Goal: Task Accomplishment & Management: Manage account settings

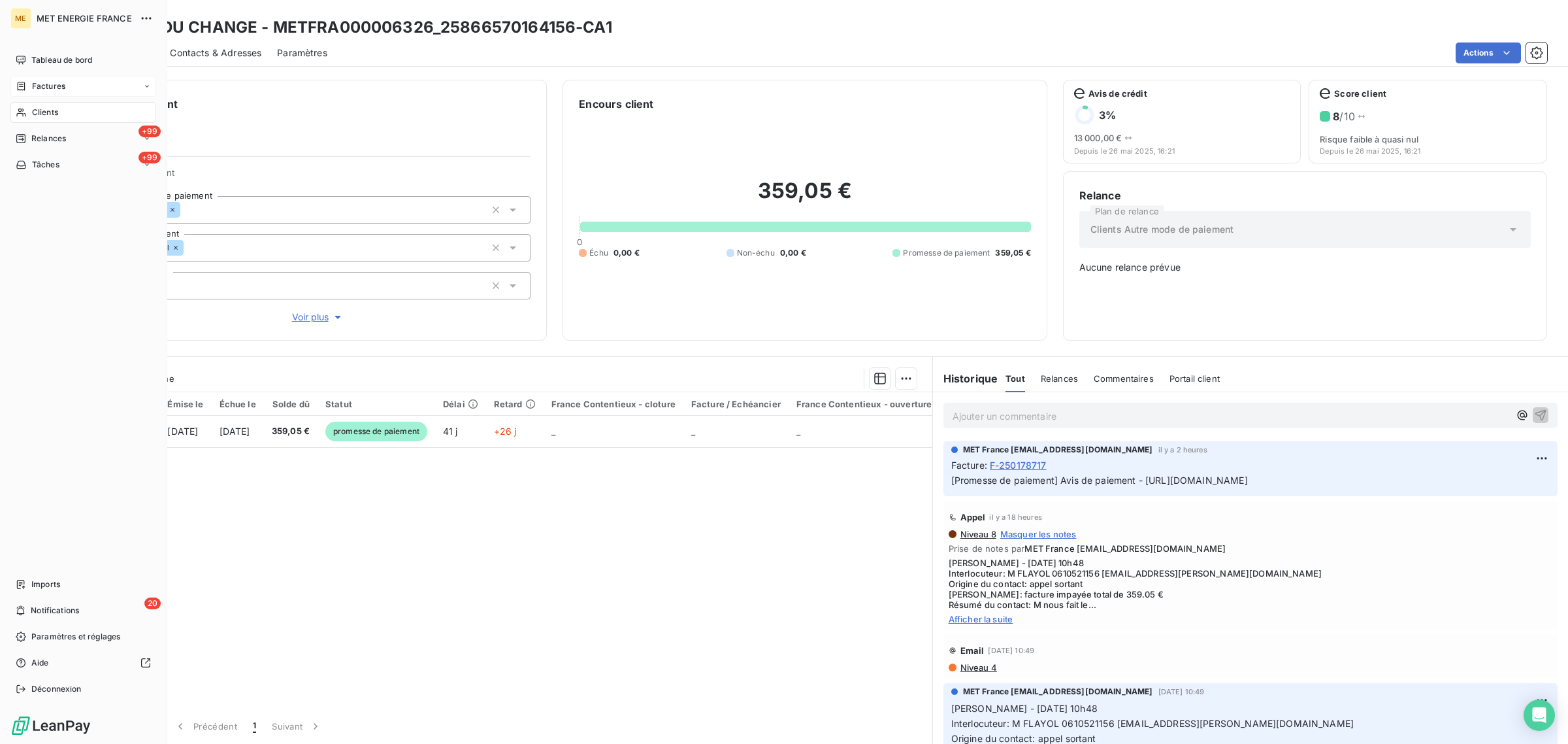
click at [16, 80] on div "Factures" at bounding box center [83, 86] width 145 height 21
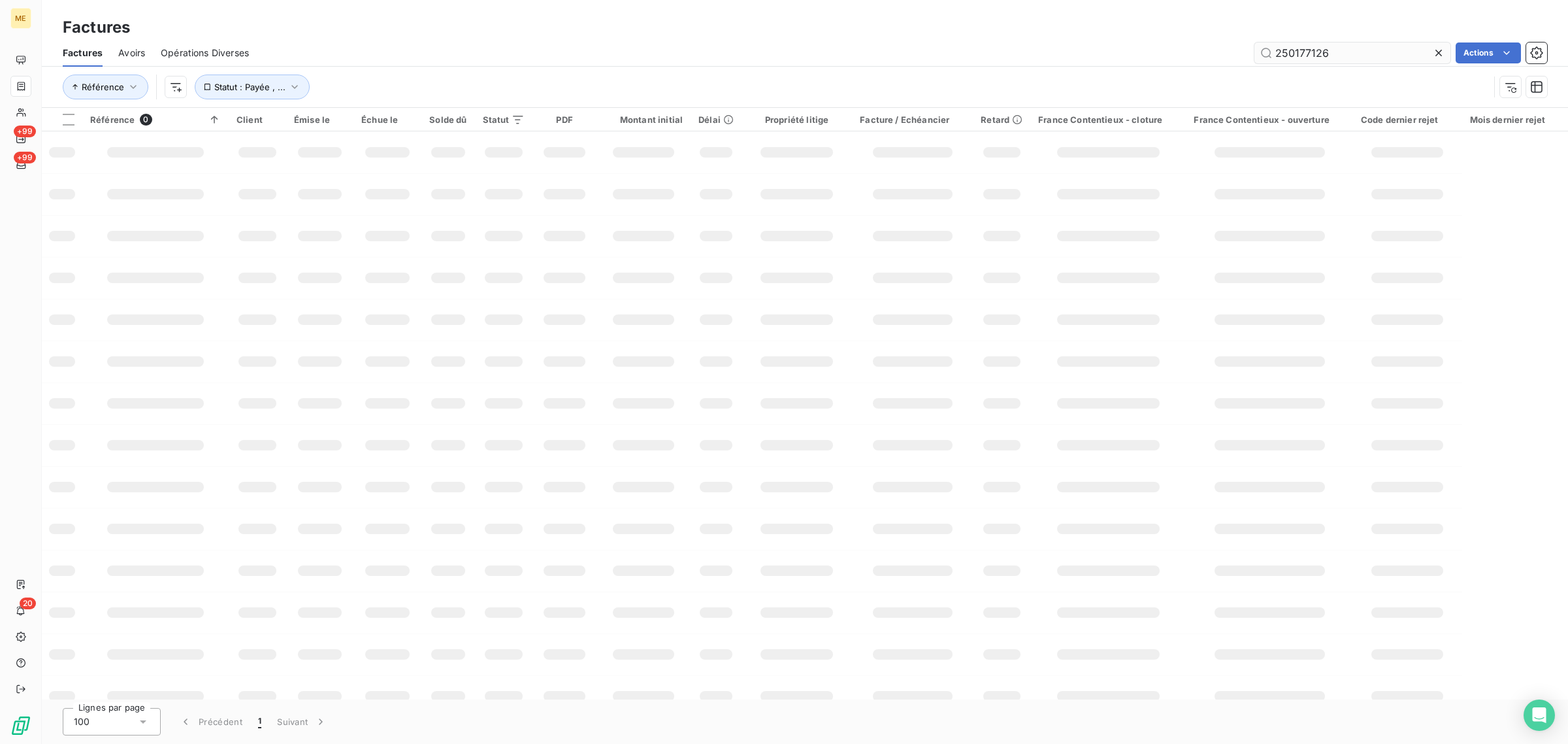
drag, startPoint x: 1319, startPoint y: 54, endPoint x: 1300, endPoint y: 57, distance: 19.2
click at [1300, 57] on input "250177126" at bounding box center [1353, 53] width 196 height 21
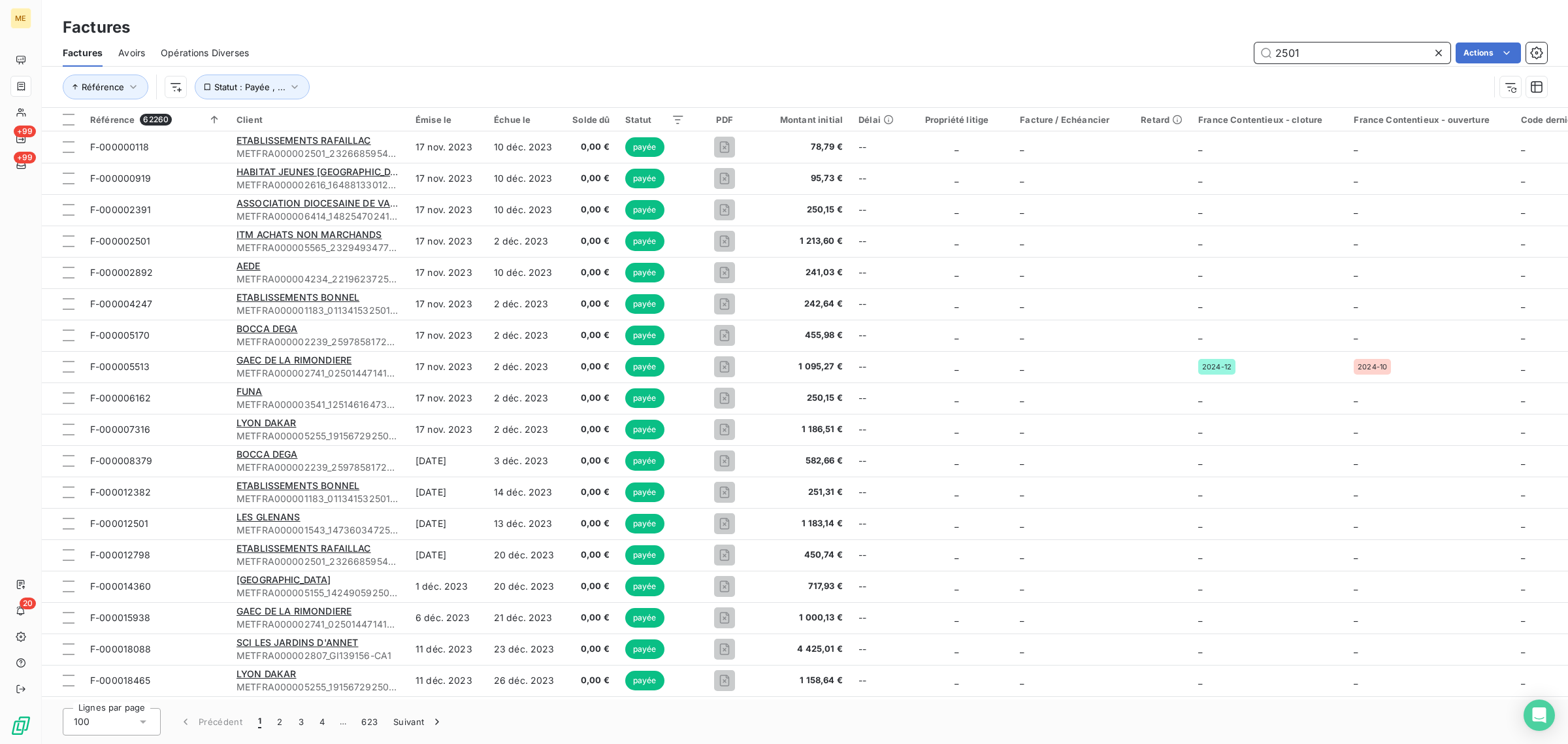
click at [1305, 59] on input "2501" at bounding box center [1353, 53] width 196 height 21
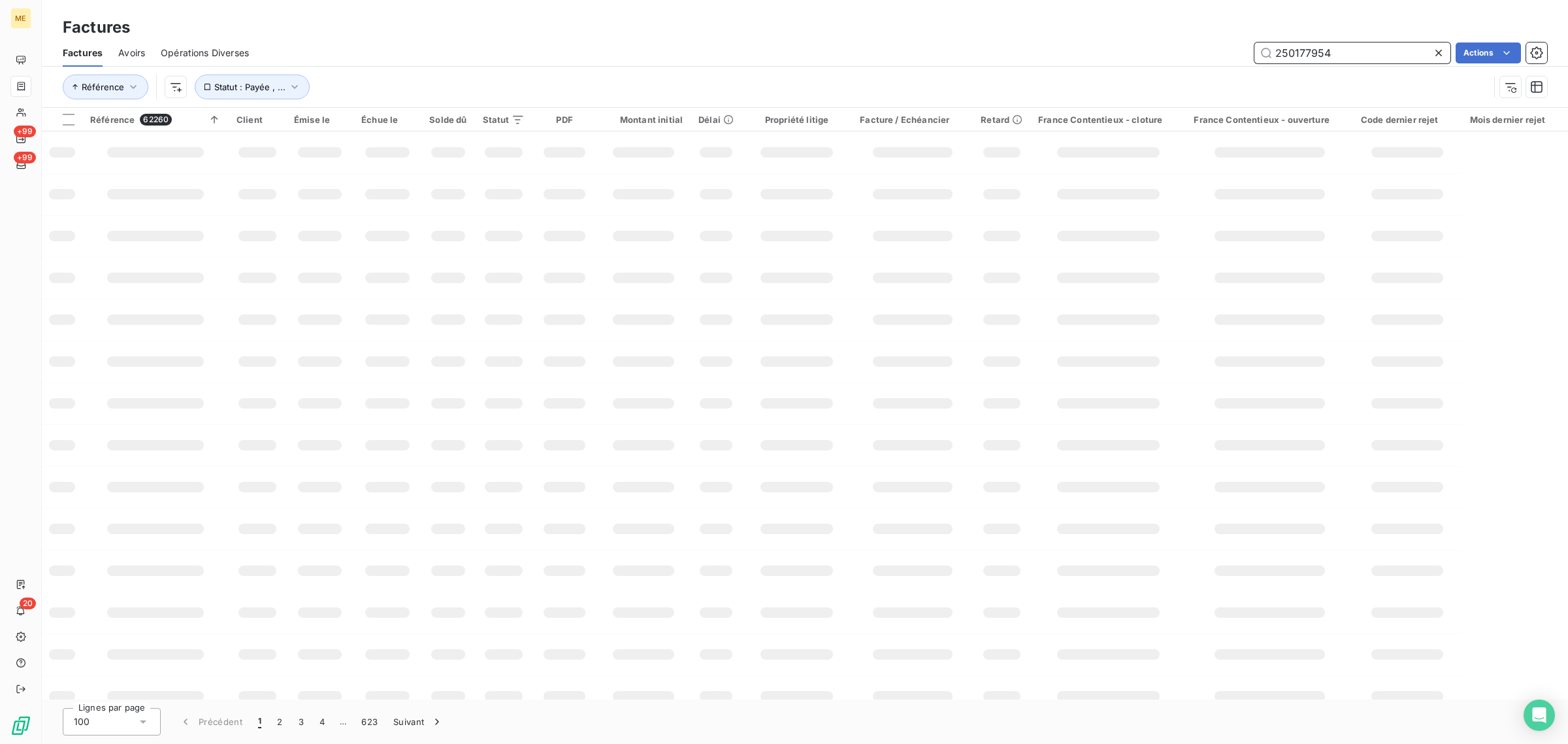
type input "250177954"
click at [724, 95] on div "Référence Statut : Payée , ..." at bounding box center [776, 87] width 1426 height 25
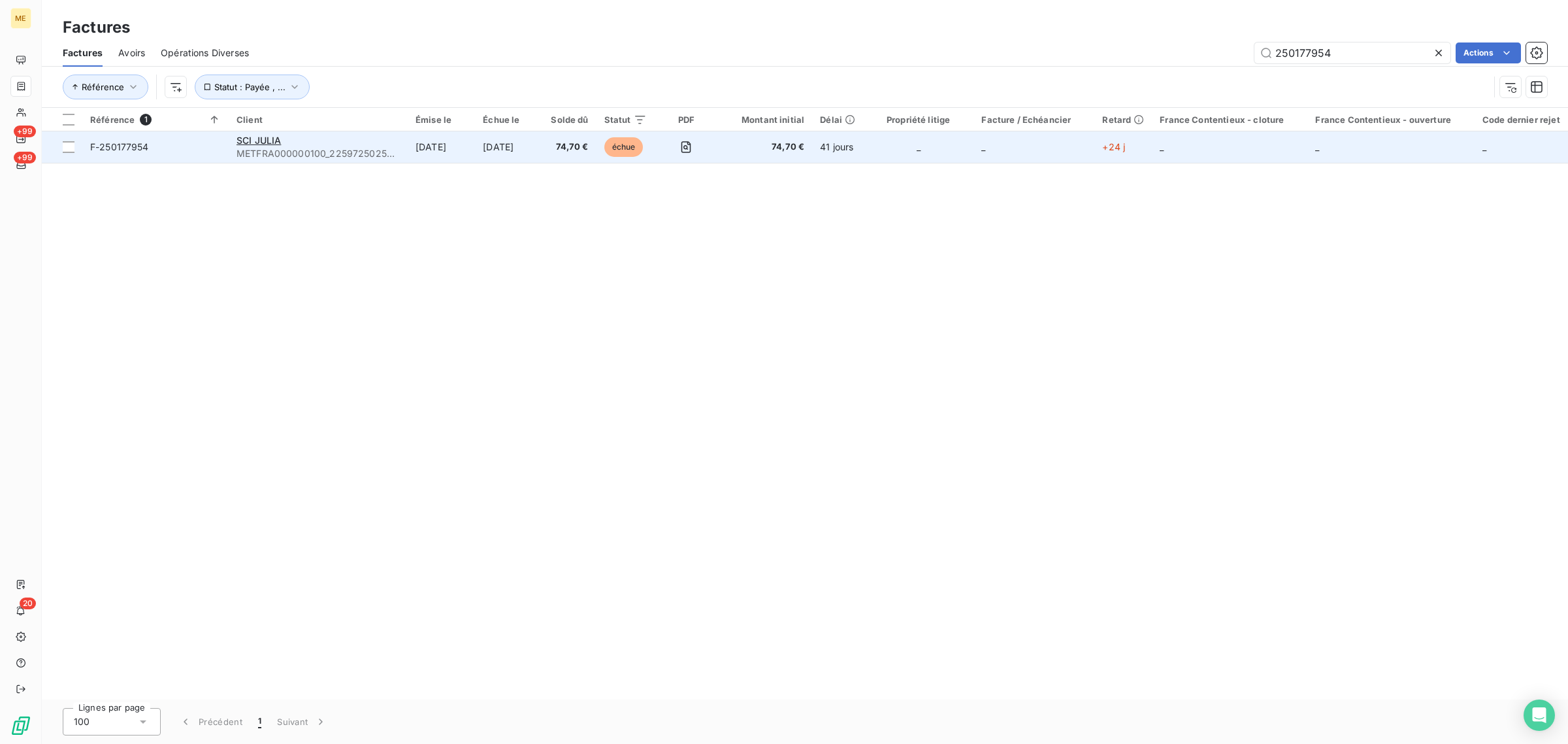
click at [527, 147] on td "[DATE]" at bounding box center [509, 146] width 68 height 31
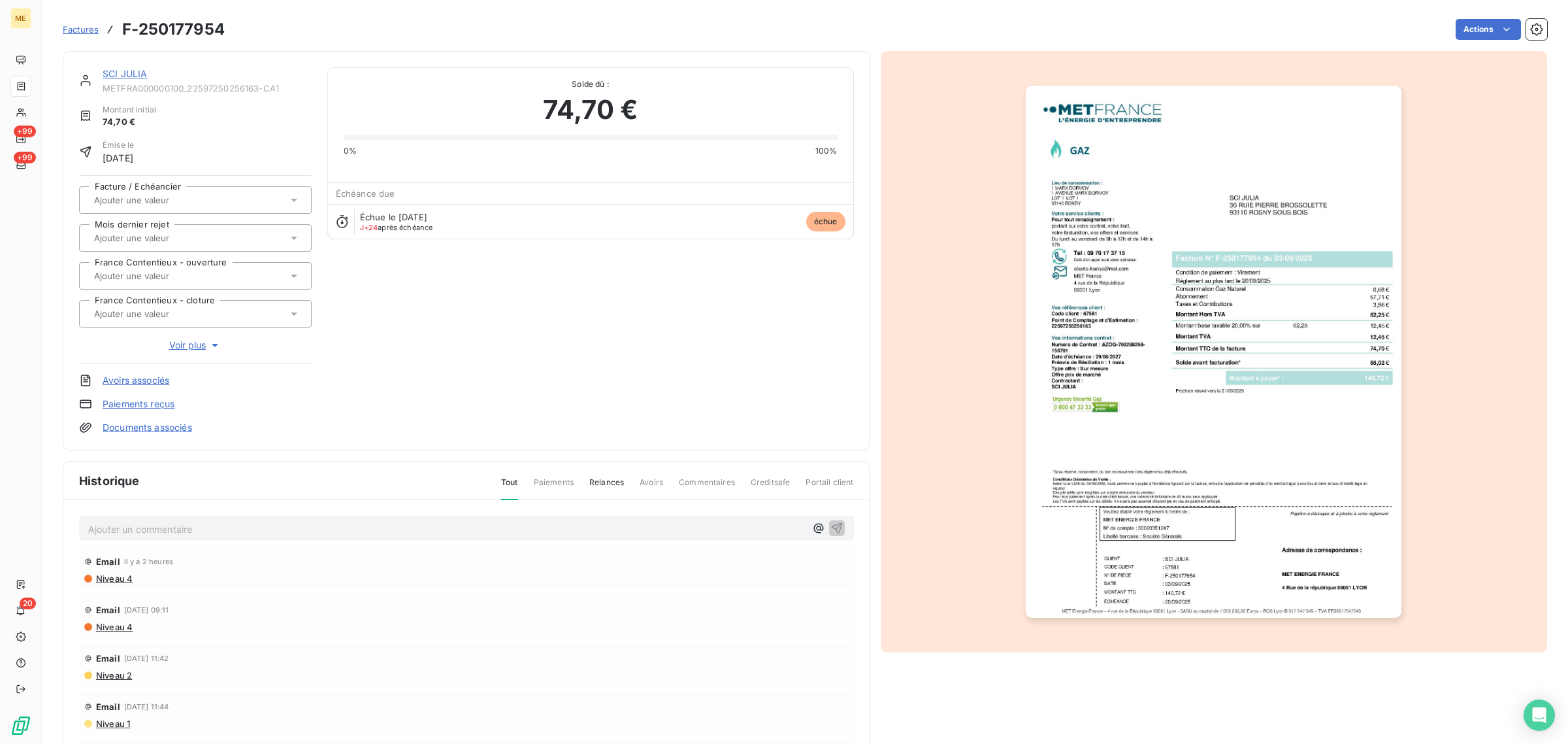
click at [125, 78] on link "SCI JULIA" at bounding box center [125, 73] width 45 height 11
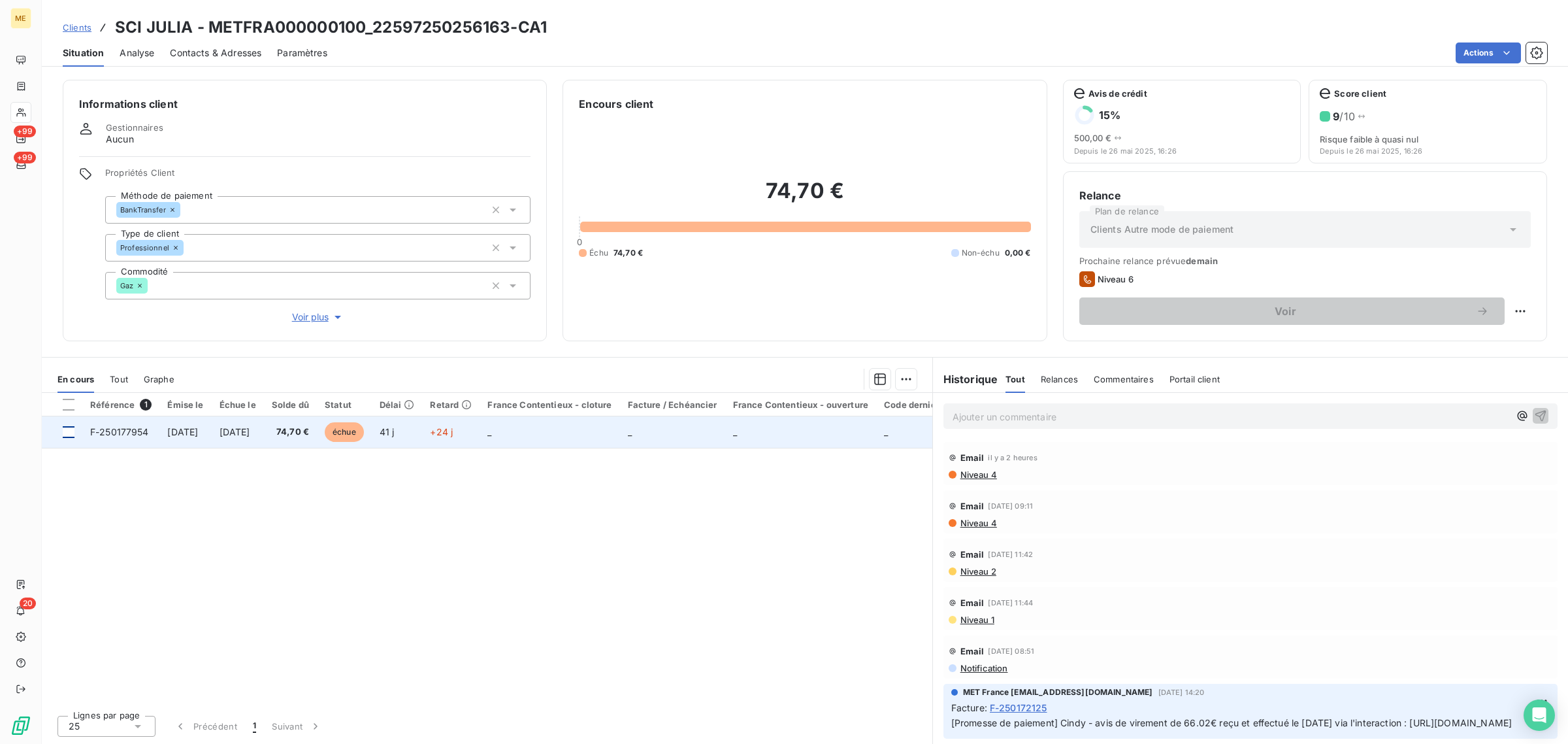
click at [71, 432] on div at bounding box center [69, 432] width 12 height 12
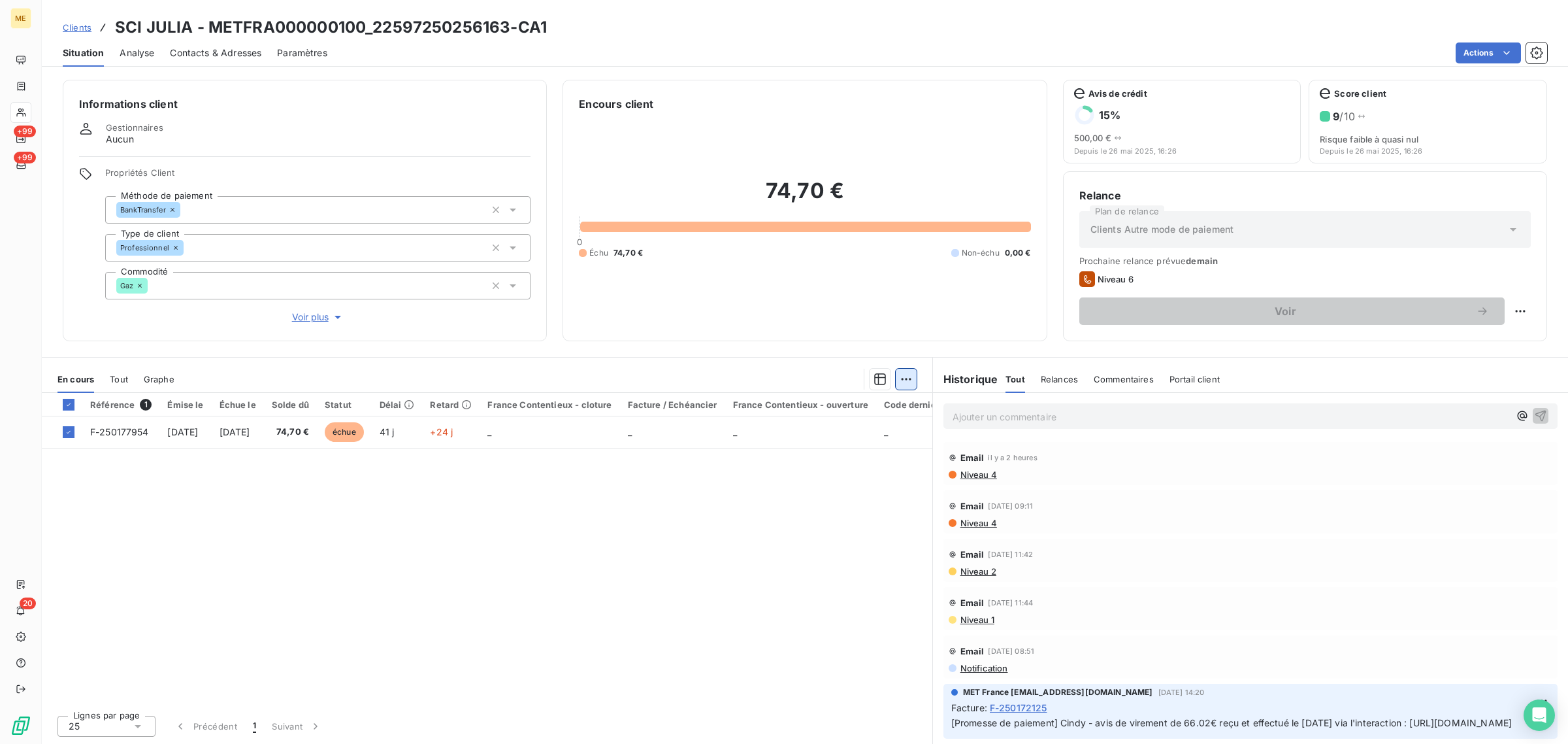
click at [904, 371] on html "ME +99 +99 20 Clients SCI JULIA - METFRA000000100_22597250256163-CA1 Situation …" at bounding box center [784, 372] width 1568 height 744
click at [849, 437] on div "Ajouter une promesse de paiement (1 facture)" at bounding box center [795, 432] width 231 height 21
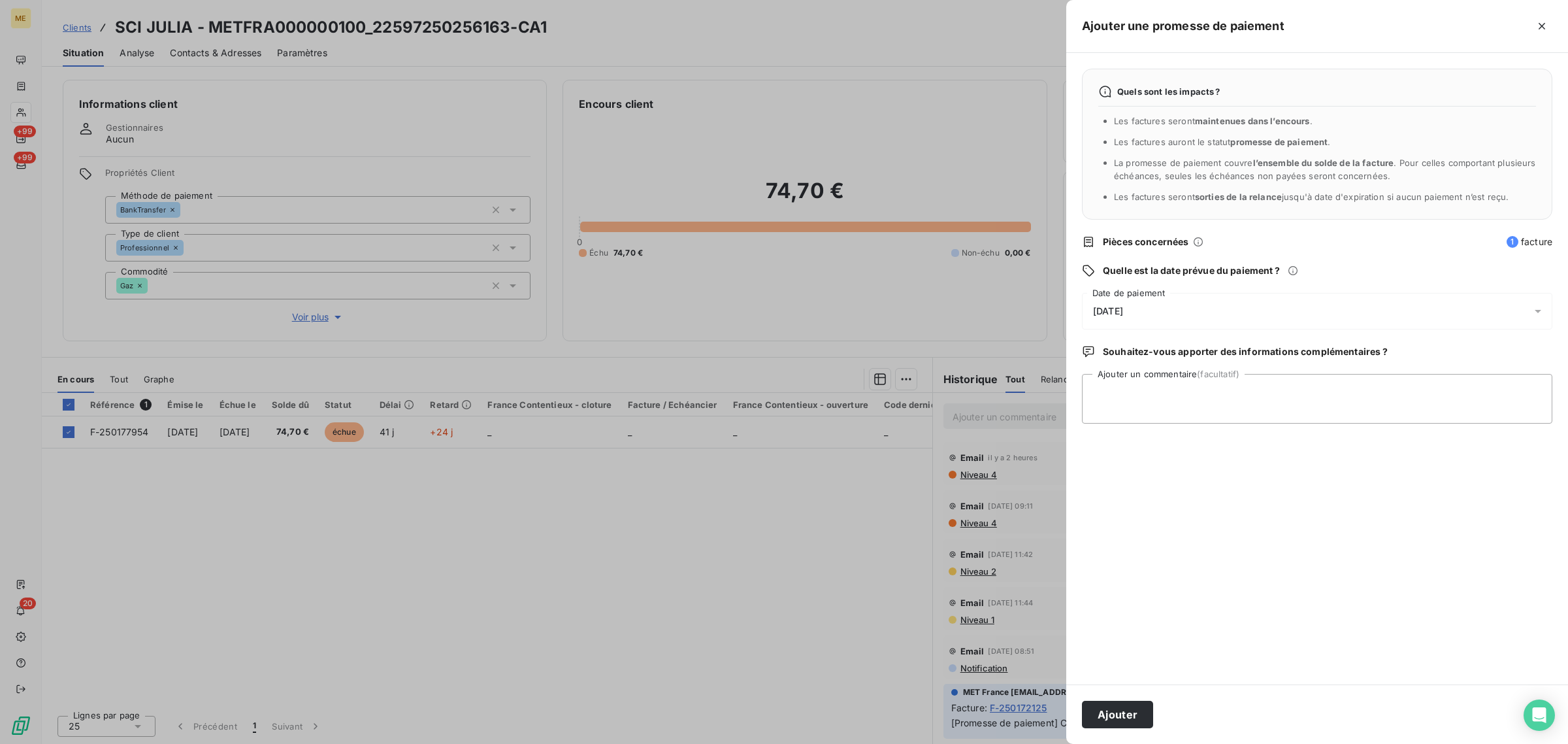
click at [1173, 315] on div "[DATE]" at bounding box center [1317, 311] width 470 height 37
click at [1177, 492] on button "22" at bounding box center [1171, 499] width 26 height 26
click at [1354, 400] on textarea "Ajouter un commentaire (facultatif)" at bounding box center [1317, 398] width 470 height 49
type textarea "a"
click at [1229, 392] on textarea "Avis de paiement de 74,70€" at bounding box center [1317, 398] width 470 height 49
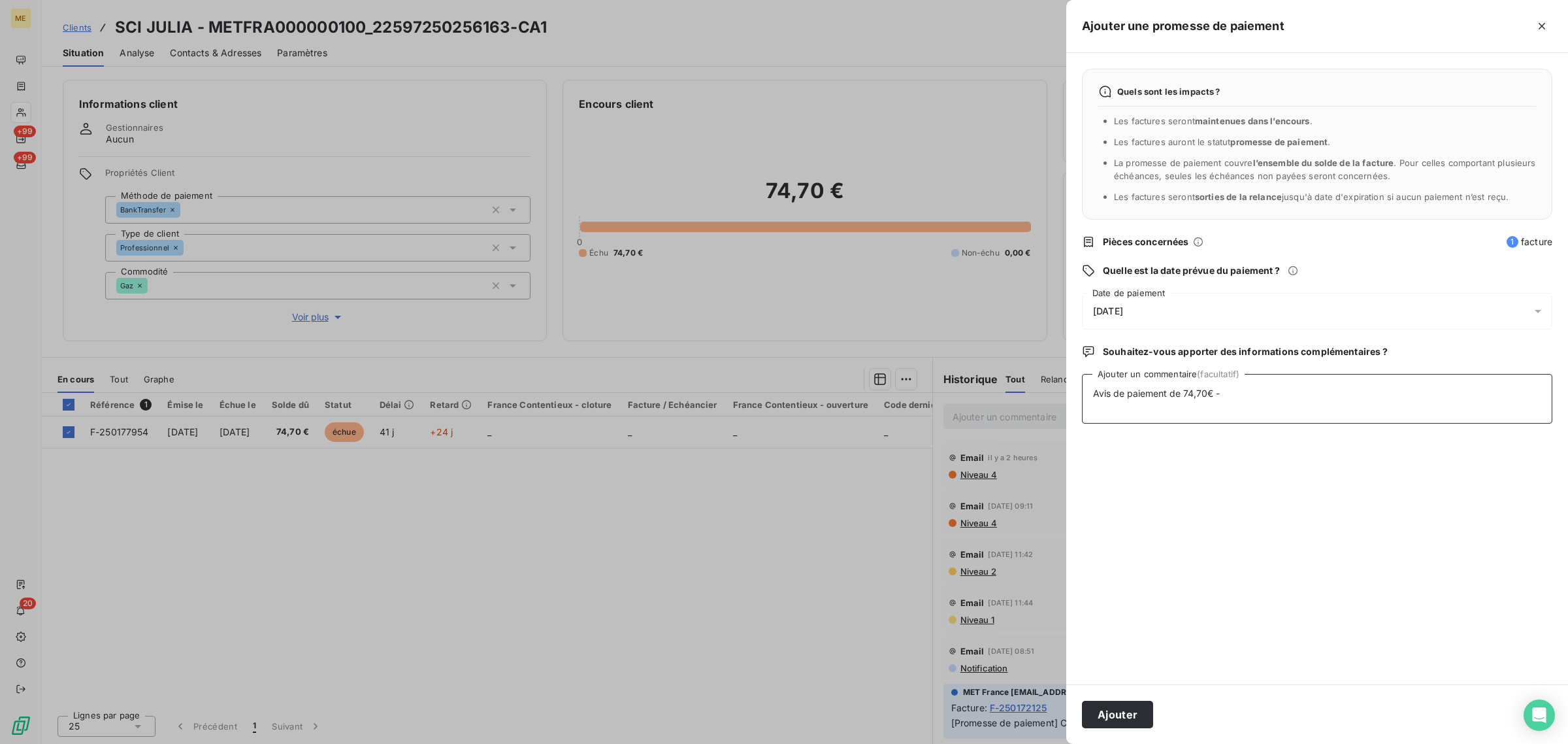
paste textarea "[URL][DOMAIN_NAME]"
type textarea "Avis de paiement de 74,70€ - [URL][DOMAIN_NAME]"
click at [1096, 720] on button "Ajouter" at bounding box center [1117, 714] width 71 height 27
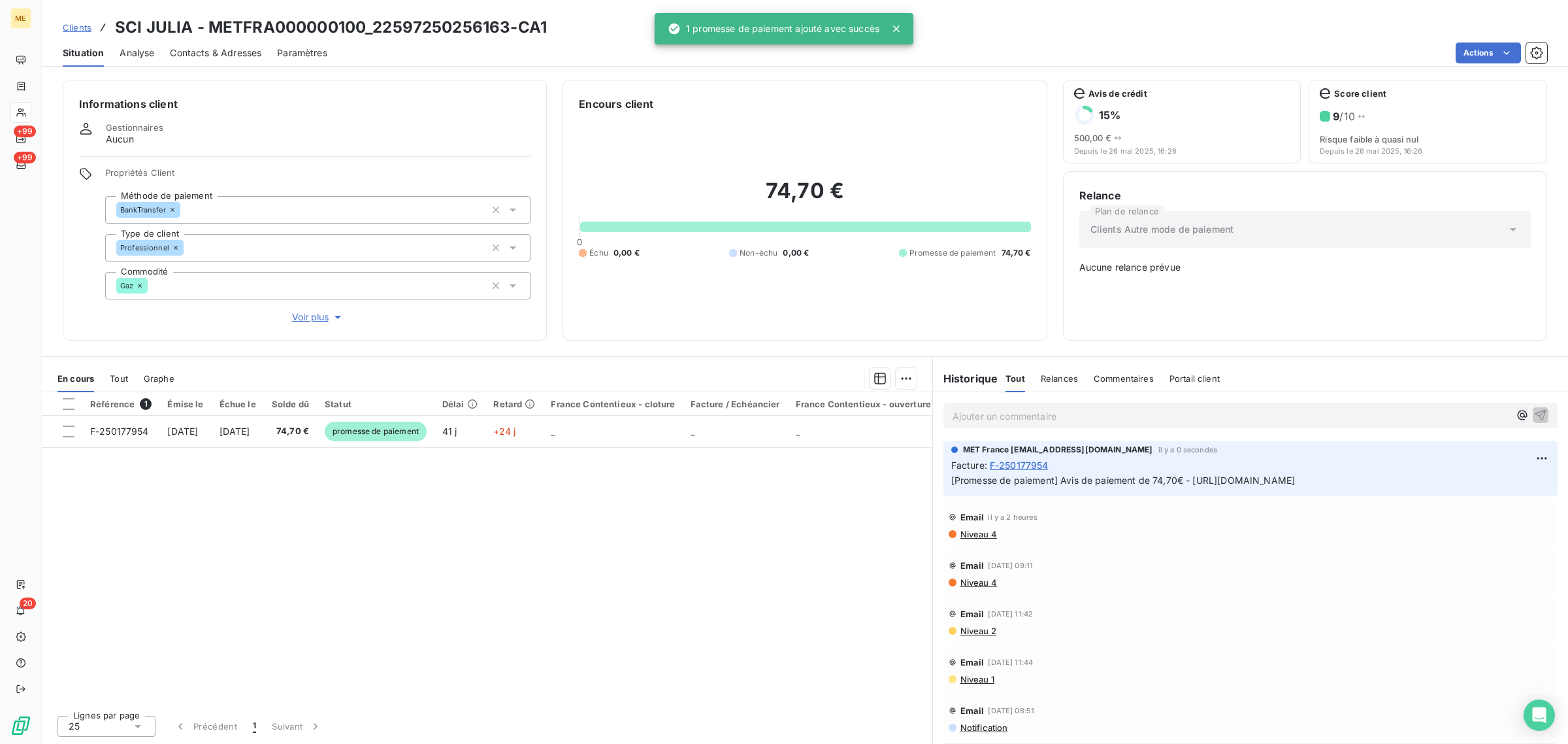
click at [424, 494] on div "Référence 1 Émise le Échue le Solde dû Statut Délai Retard France Contentieux -…" at bounding box center [487, 548] width 890 height 312
click at [24, 108] on icon at bounding box center [20, 113] width 11 height 11
click at [897, 29] on icon at bounding box center [896, 28] width 7 height 7
click at [544, 49] on div "Actions" at bounding box center [945, 53] width 1204 height 21
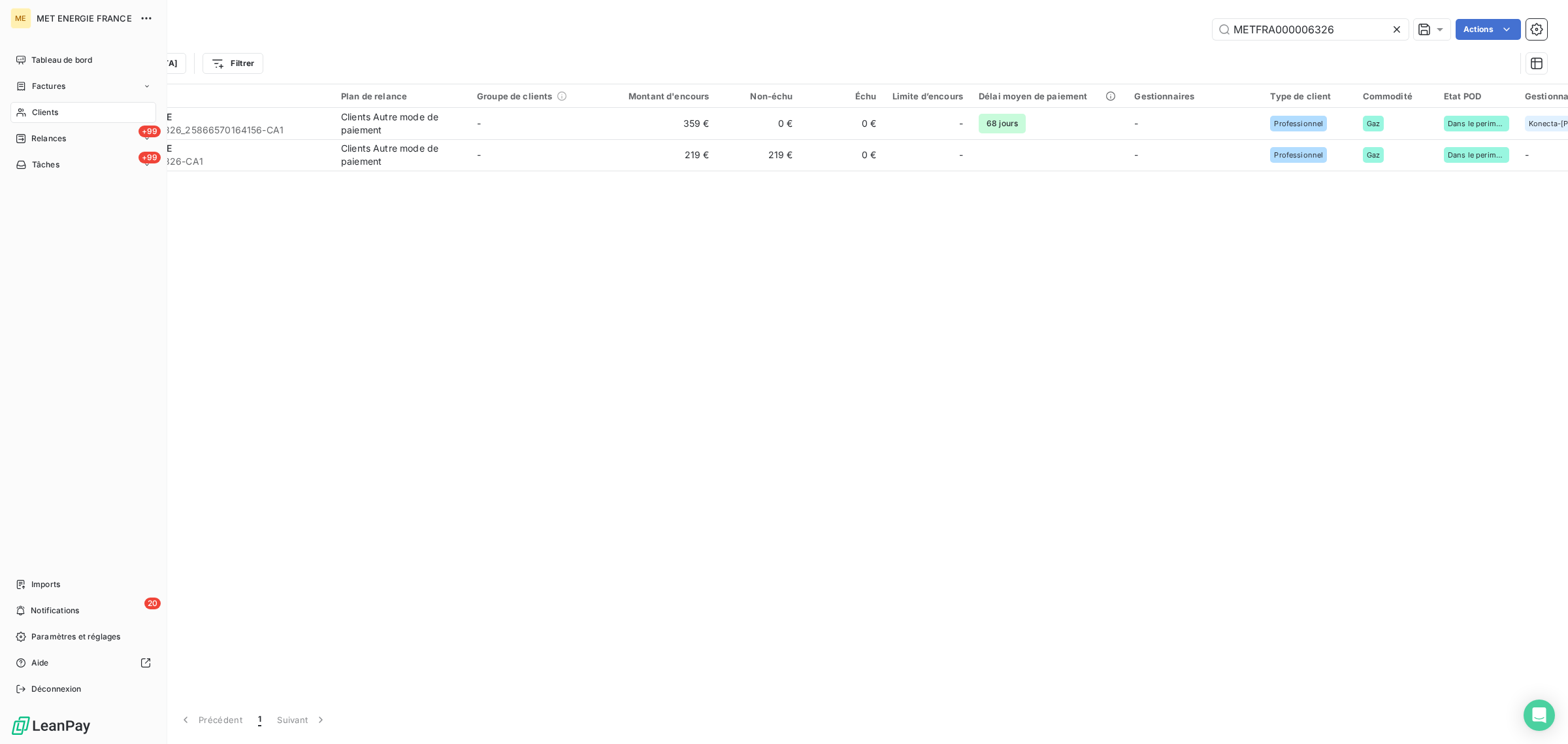
click at [29, 118] on div "Clients" at bounding box center [83, 113] width 145 height 21
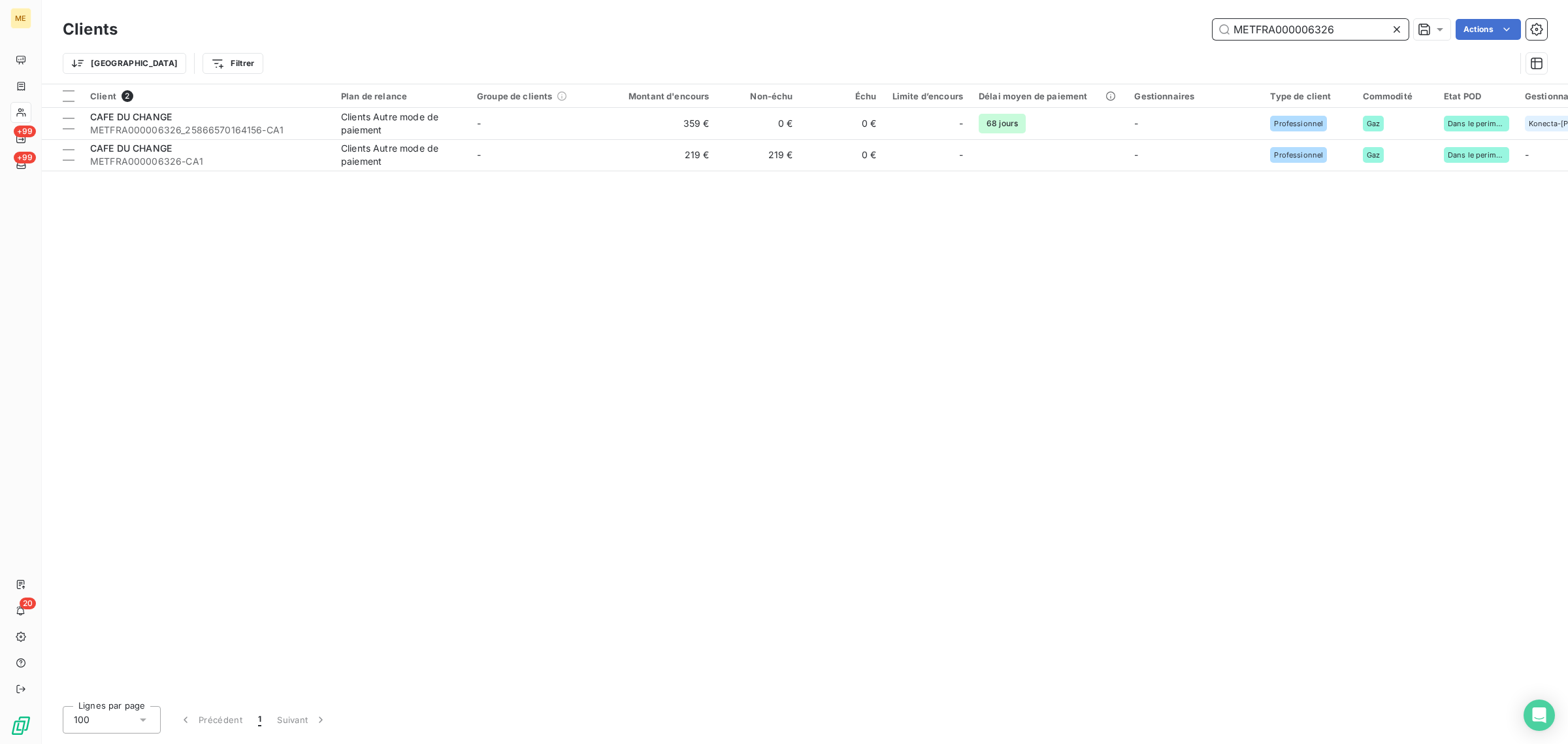
drag, startPoint x: 1349, startPoint y: 36, endPoint x: 1169, endPoint y: 35, distance: 180.0
click at [1173, 35] on div "METFRA000006326 Actions" at bounding box center [840, 30] width 1414 height 21
paste input "26101"
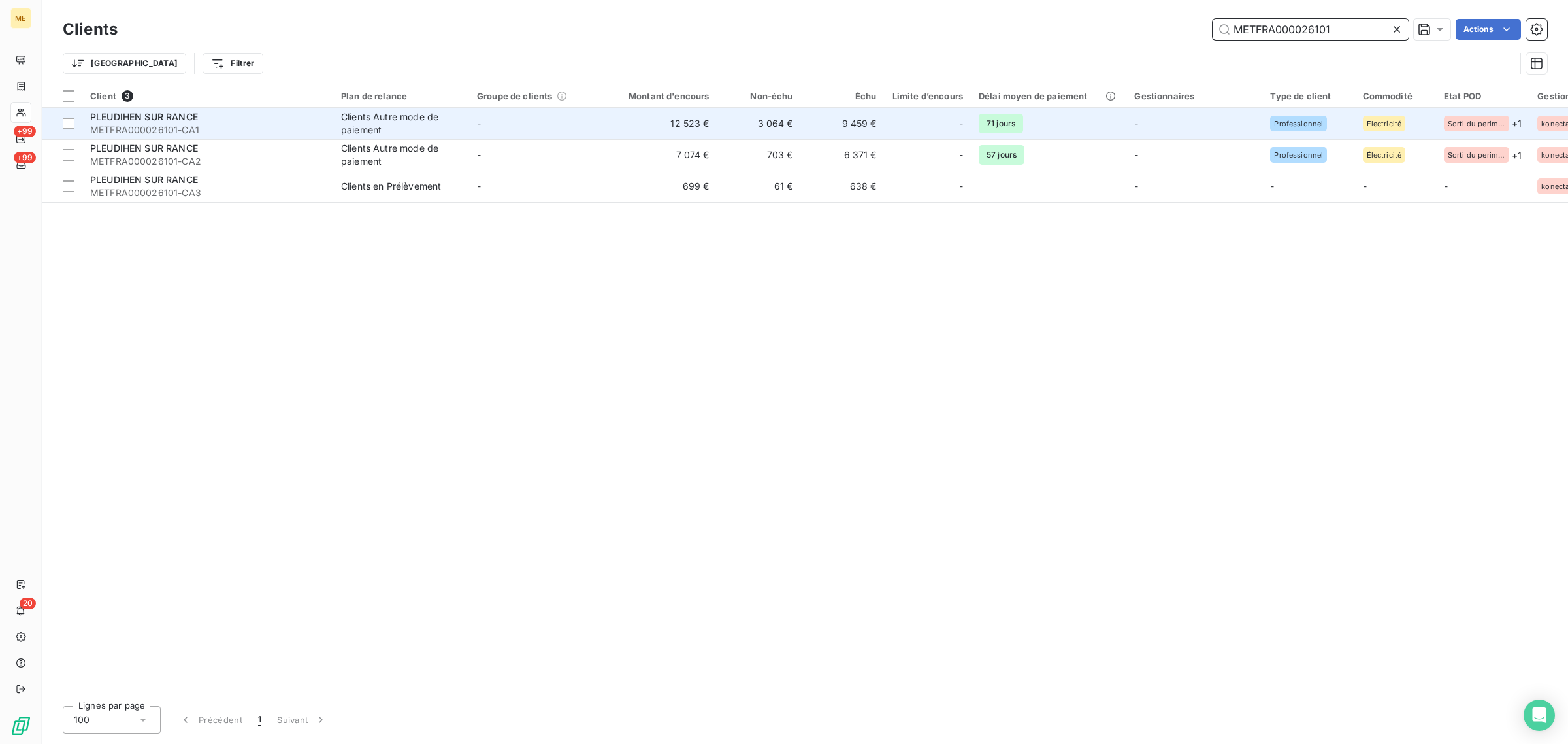
type input "METFRA000026101"
click at [501, 117] on td "-" at bounding box center [537, 123] width 136 height 31
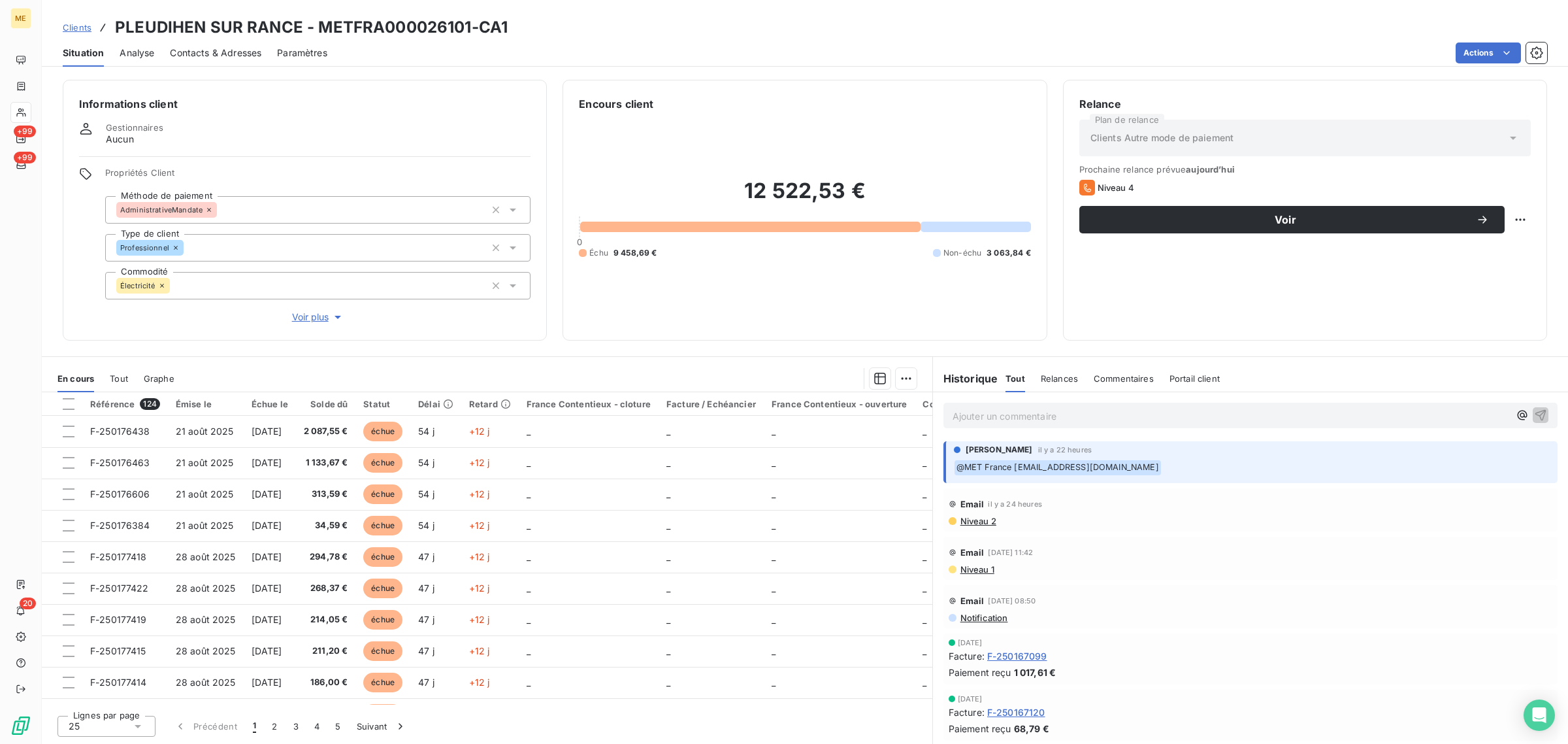
click at [317, 307] on div "Propriétés Client Méthode de paiement AdministrativeMandate Type de client Prof…" at bounding box center [317, 246] width 426 height 157
click at [317, 318] on span "Voir plus" at bounding box center [318, 316] width 52 height 13
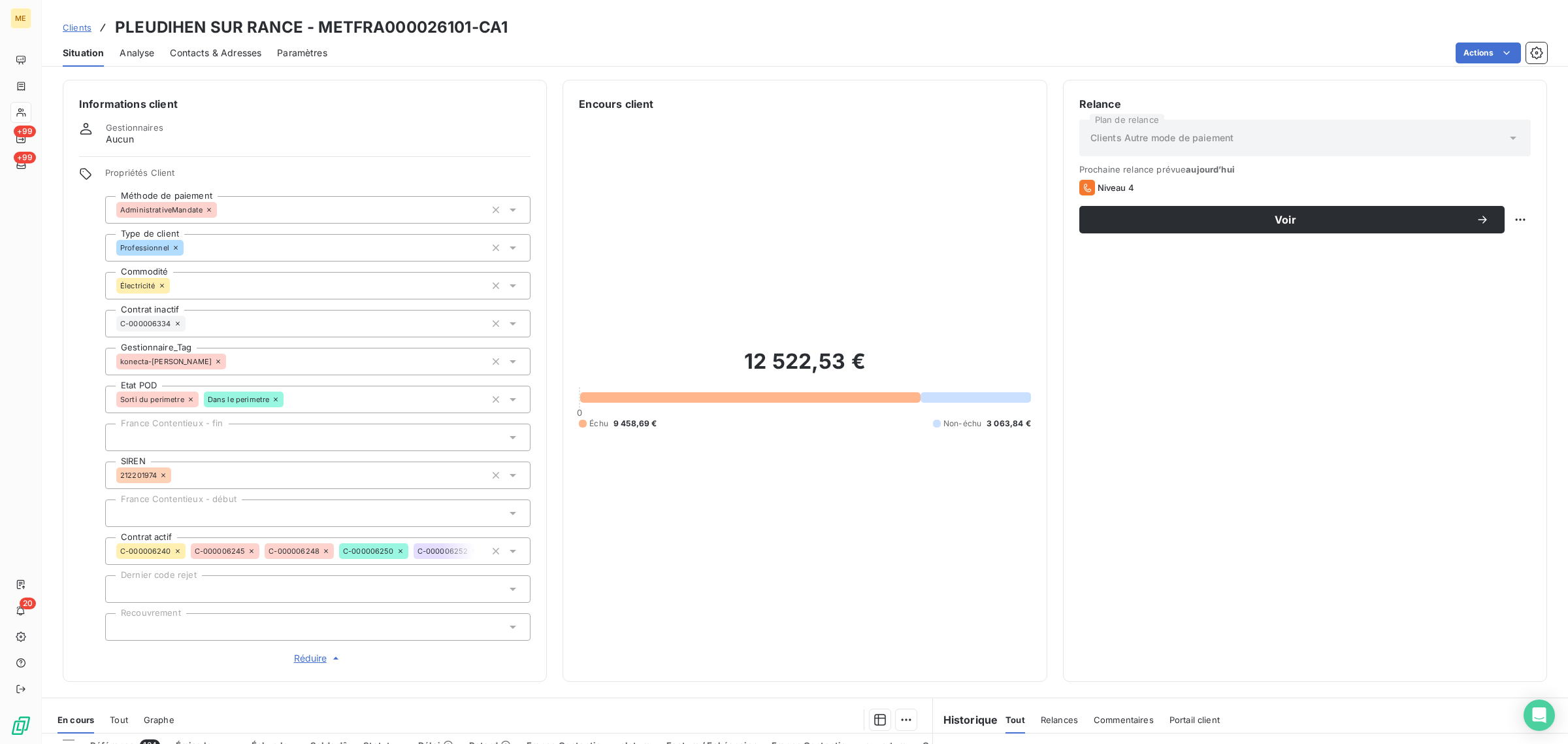
click at [87, 27] on span "Clients" at bounding box center [78, 27] width 29 height 11
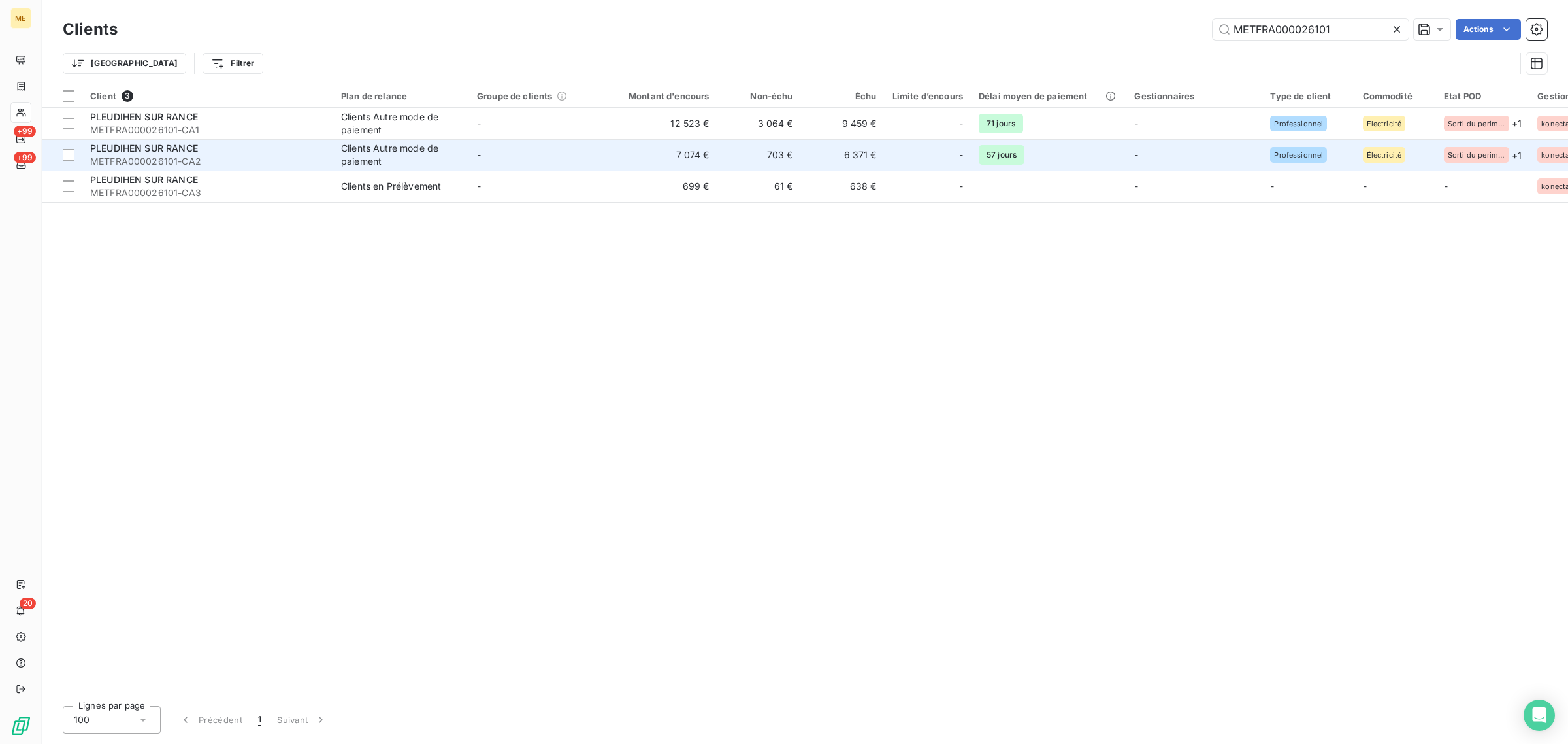
click at [381, 140] on td "Clients Autre mode de paiement" at bounding box center [401, 155] width 136 height 31
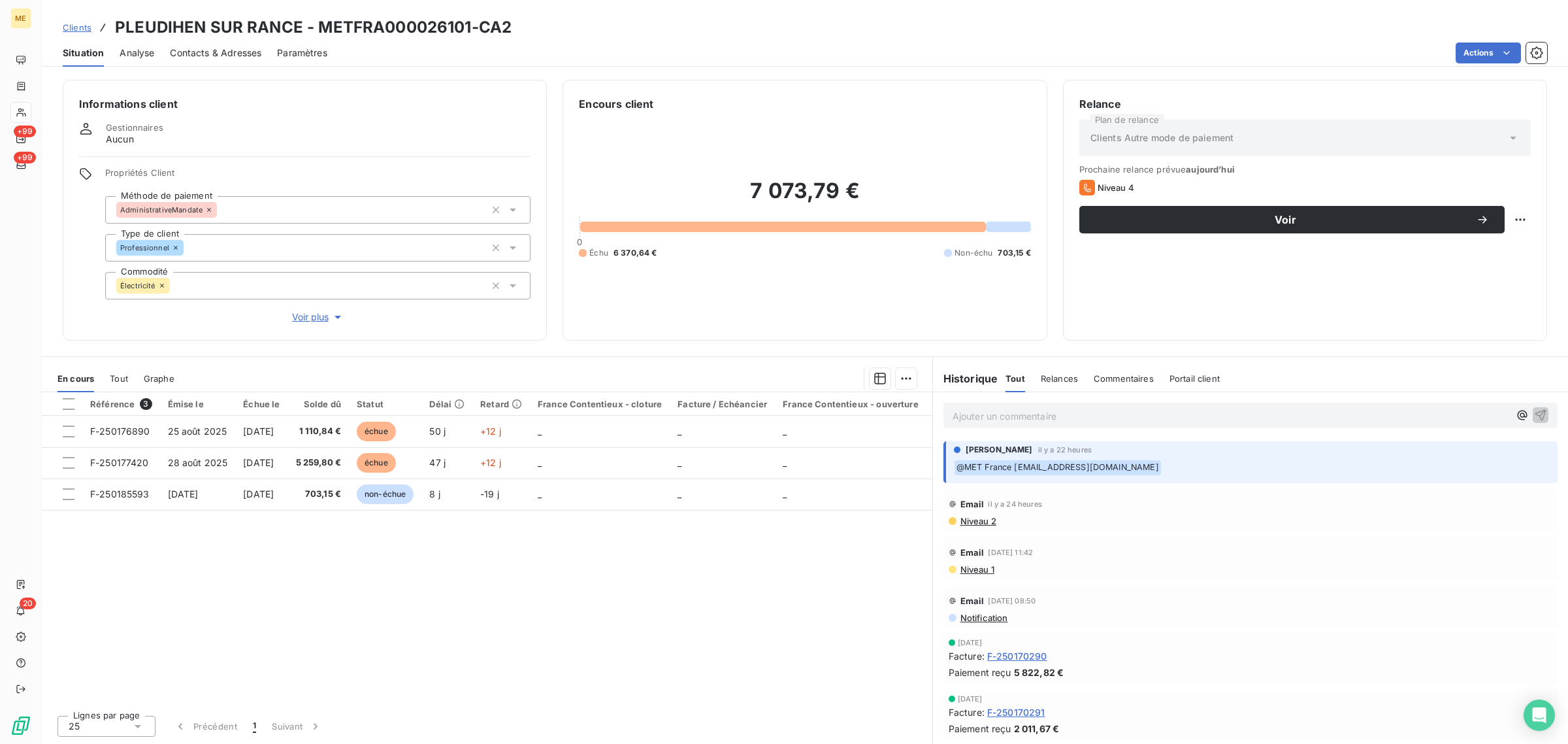
click at [304, 326] on div "Informations client Gestionnaires Aucun Propriétés Client Méthode de paiement A…" at bounding box center [304, 210] width 484 height 261
click at [310, 322] on span "Voir plus" at bounding box center [318, 316] width 52 height 13
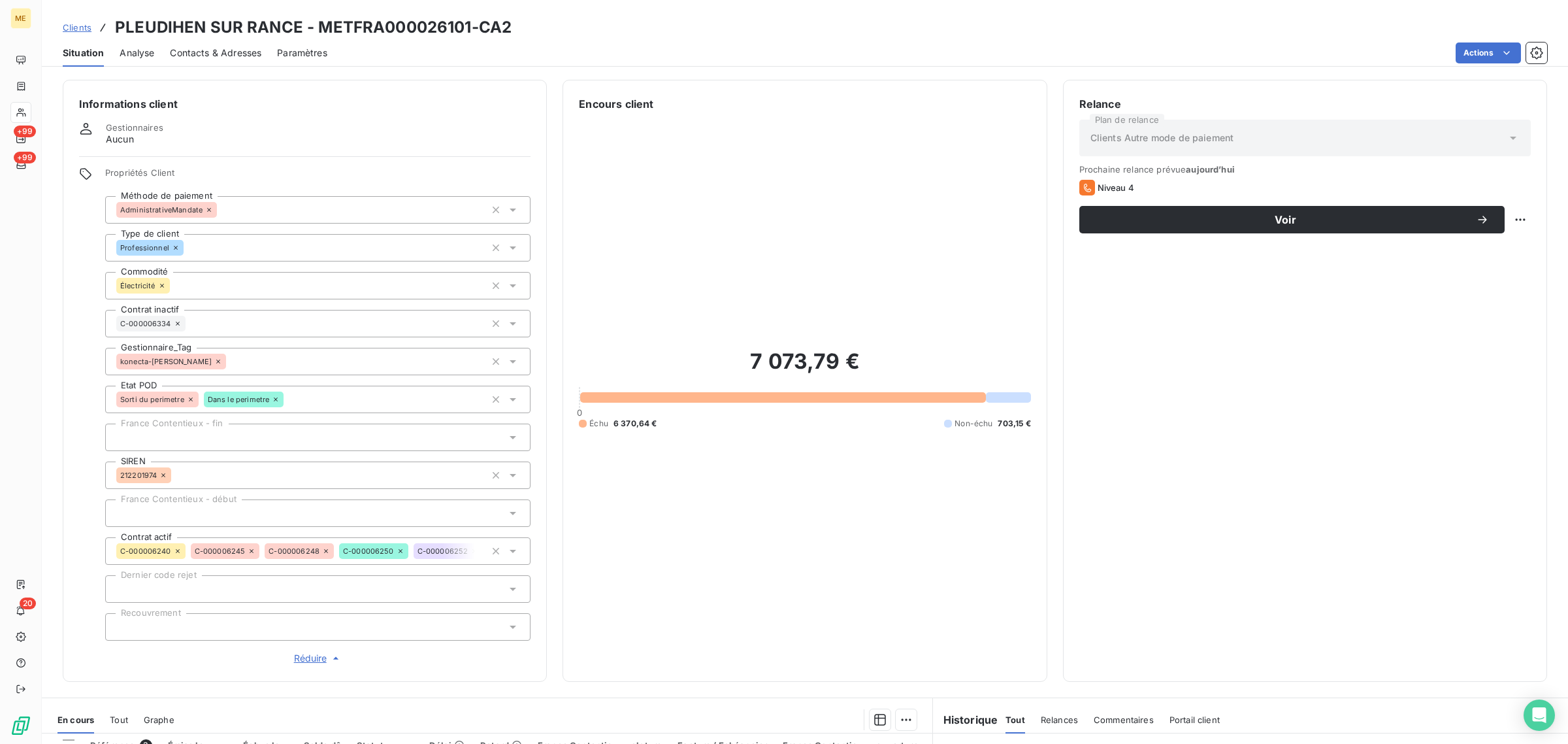
click at [81, 34] on div "Clients PLEUDIHEN SUR RANCE - METFRA000026101-CA2" at bounding box center [287, 27] width 449 height 23
click at [83, 17] on div "Clients PLEUDIHEN SUR RANCE - METFRA000026101-CA2" at bounding box center [287, 27] width 449 height 23
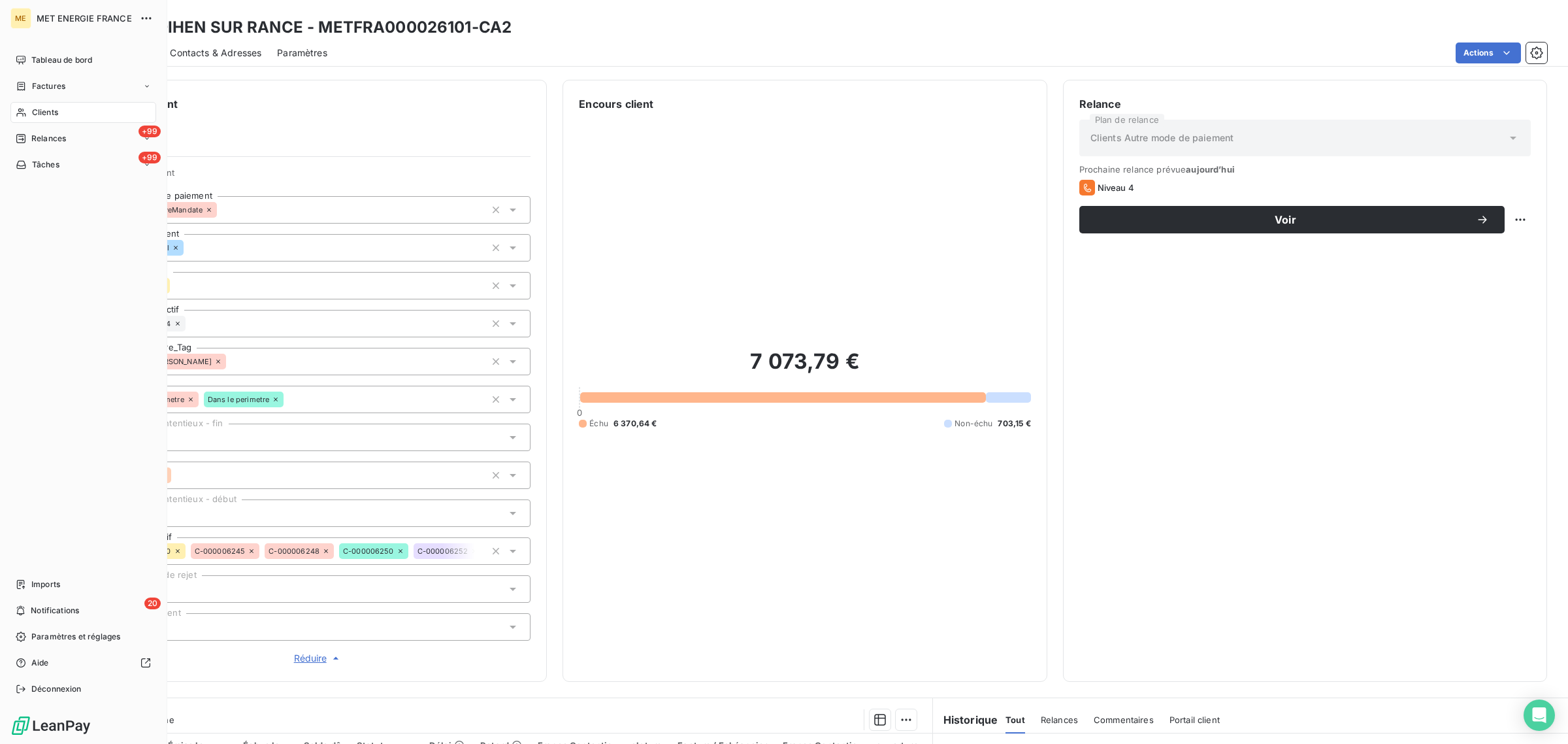
click at [23, 115] on icon at bounding box center [20, 113] width 9 height 9
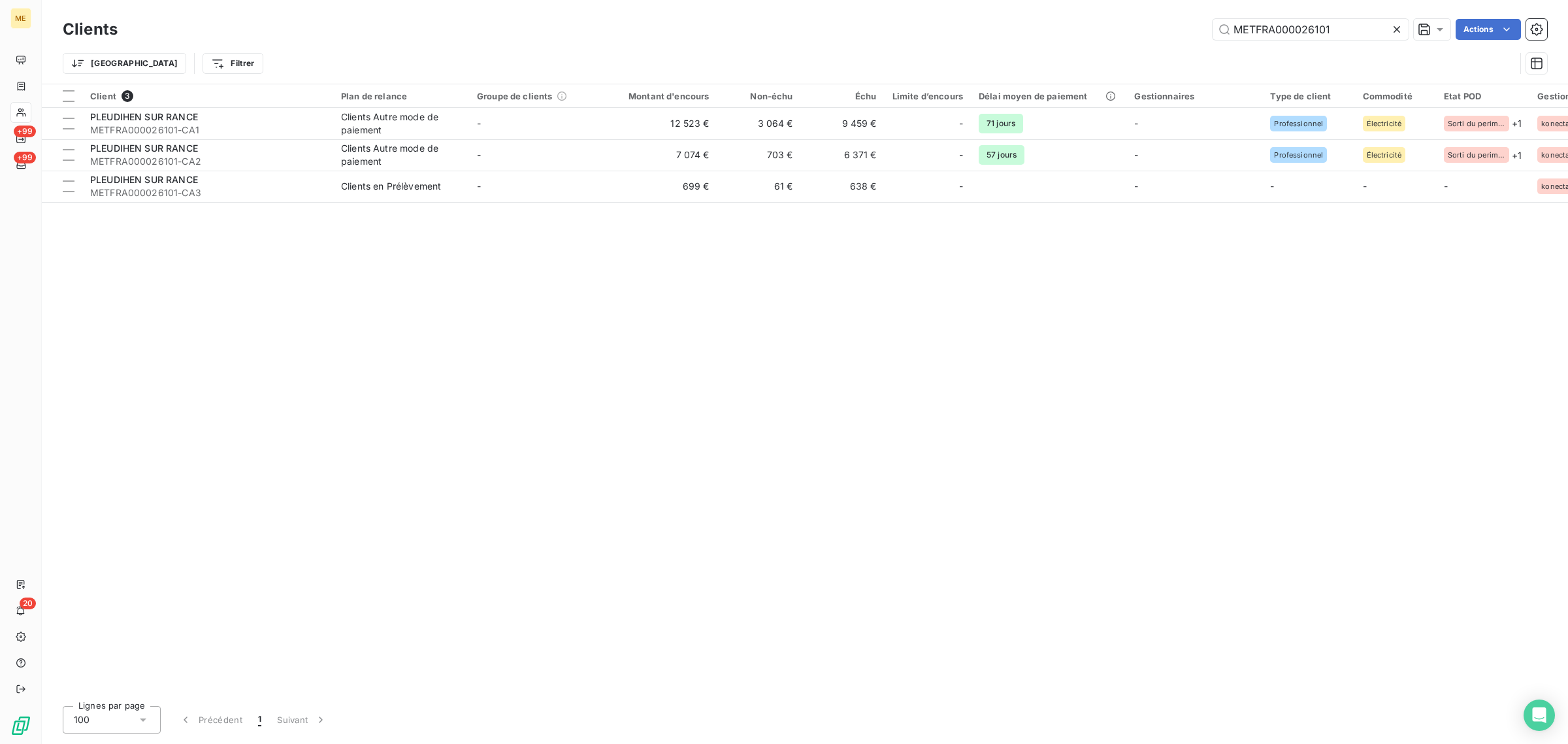
drag, startPoint x: 1351, startPoint y: 21, endPoint x: 1099, endPoint y: 33, distance: 252.3
click at [1099, 33] on div "METFRA000026101 Actions" at bounding box center [840, 30] width 1414 height 21
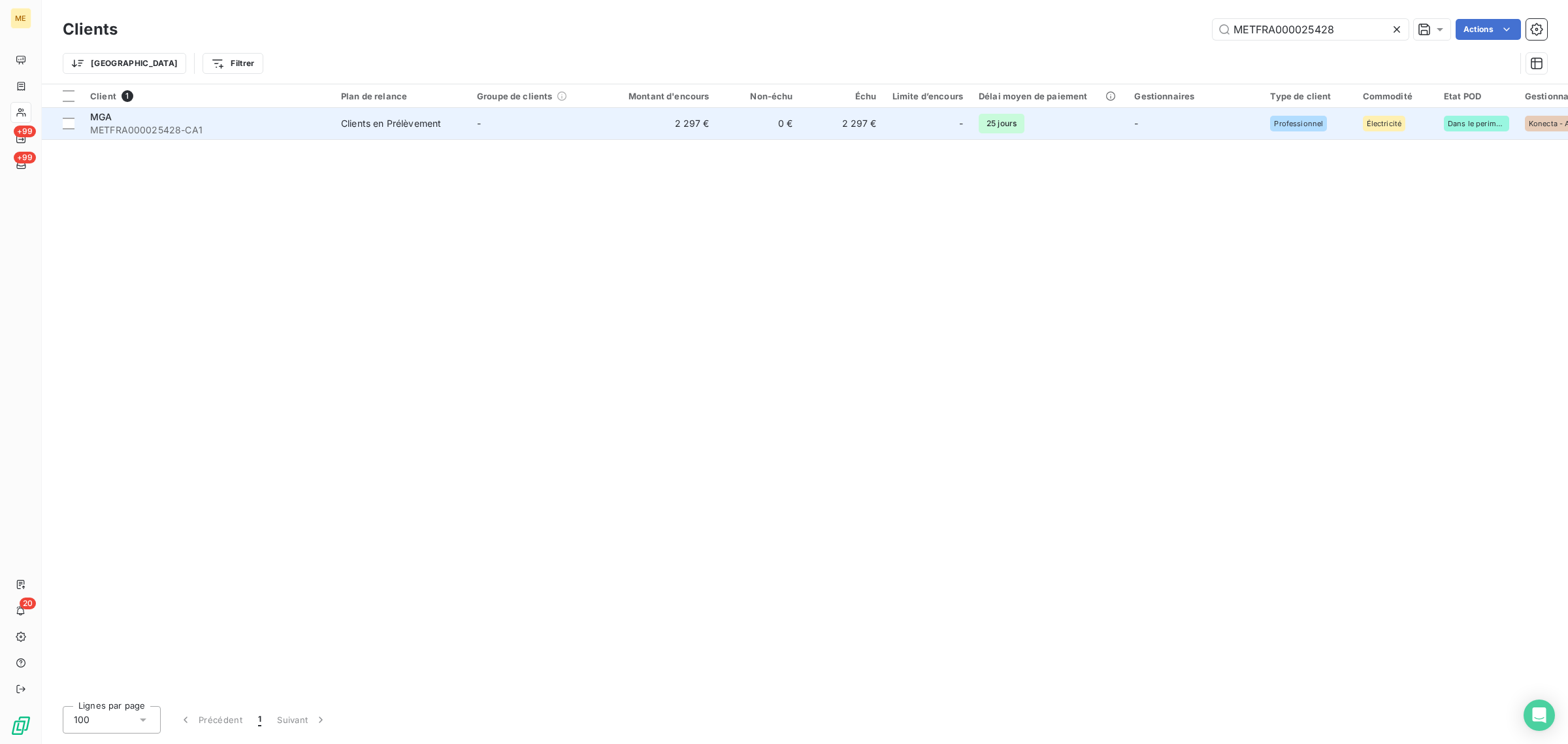
type input "METFRA000025428"
click at [707, 131] on td "2 297 €" at bounding box center [661, 123] width 112 height 31
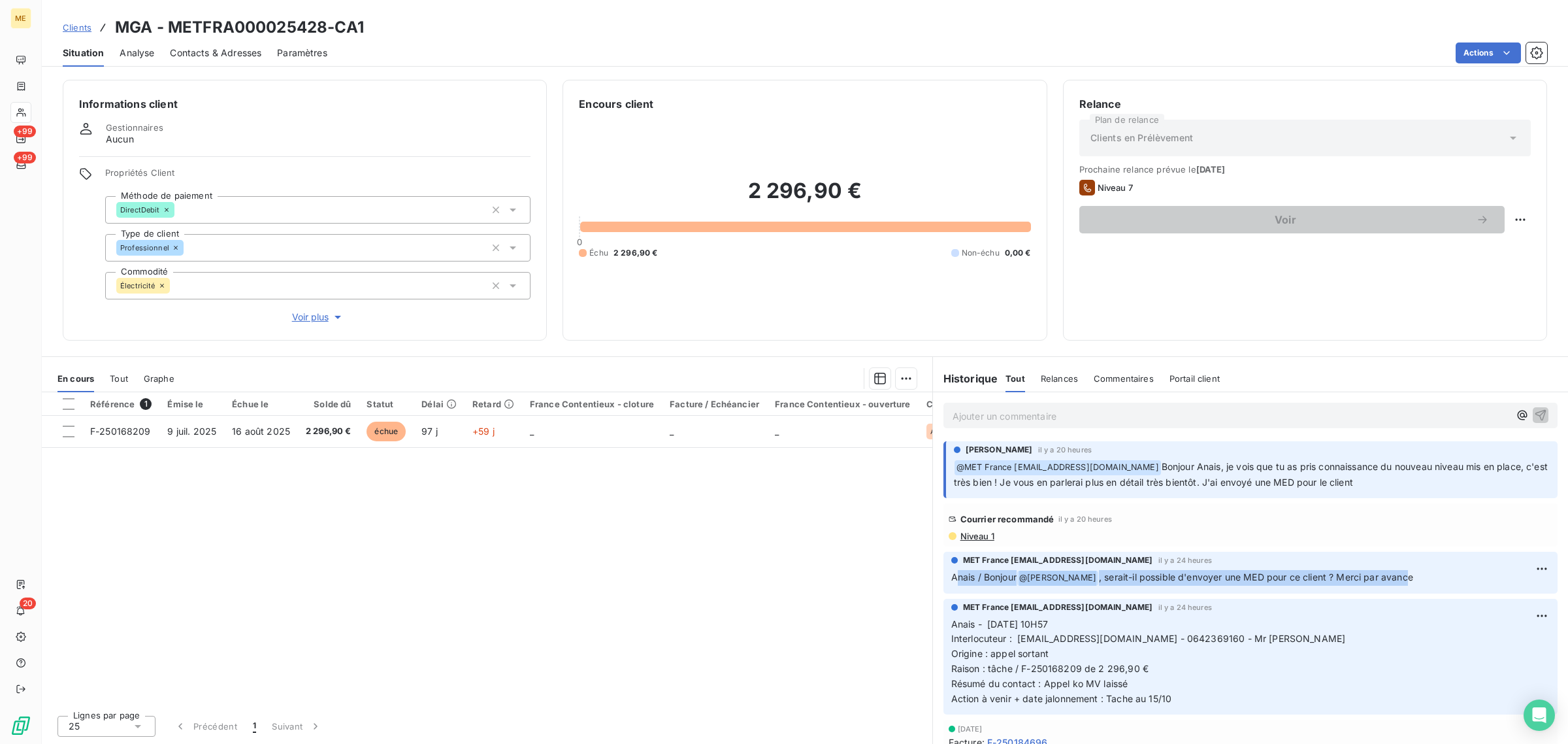
drag, startPoint x: 983, startPoint y: 578, endPoint x: 1414, endPoint y: 585, distance: 431.1
click at [1414, 585] on div "MET France [EMAIL_ADDRESS][DOMAIN_NAME] il y a 24 heures Anais / Bonjour @ [PER…" at bounding box center [1250, 572] width 614 height 42
click at [1265, 630] on p "Anais - [DATE] 10H57 Interlocuteur : [EMAIL_ADDRESS][DOMAIN_NAME] - 0642369160 …" at bounding box center [1250, 662] width 598 height 89
drag, startPoint x: 1301, startPoint y: 485, endPoint x: 1402, endPoint y: 485, distance: 101.0
click at [1402, 485] on p "﻿ @ MET [GEOGRAPHIC_DATA] [EMAIL_ADDRESS][DOMAIN_NAME] Bonjour Anais, je vois q…" at bounding box center [1252, 475] width 596 height 31
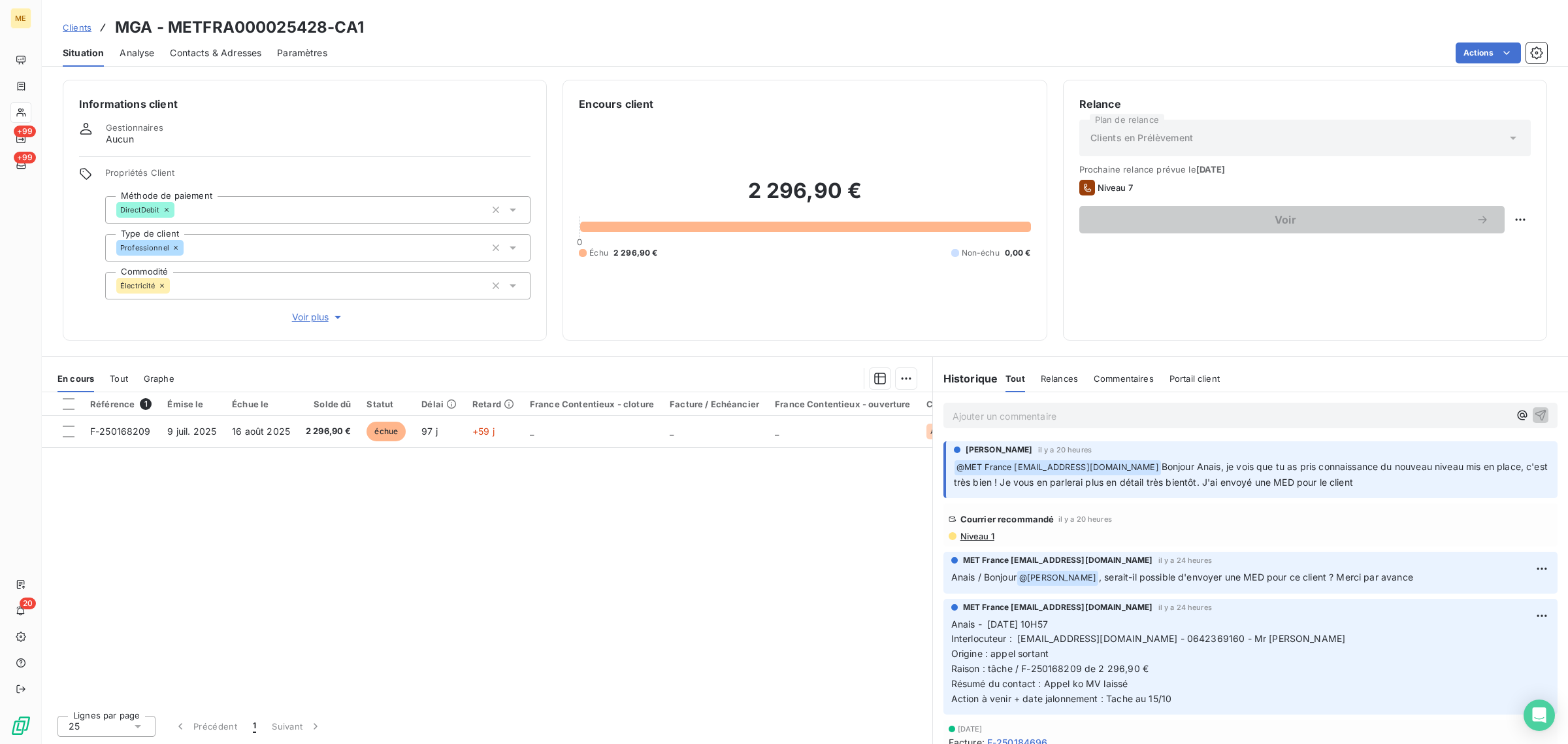
click at [1403, 485] on p "﻿ @ MET [GEOGRAPHIC_DATA] [EMAIL_ADDRESS][DOMAIN_NAME] Bonjour Anais, je vois q…" at bounding box center [1252, 475] width 596 height 31
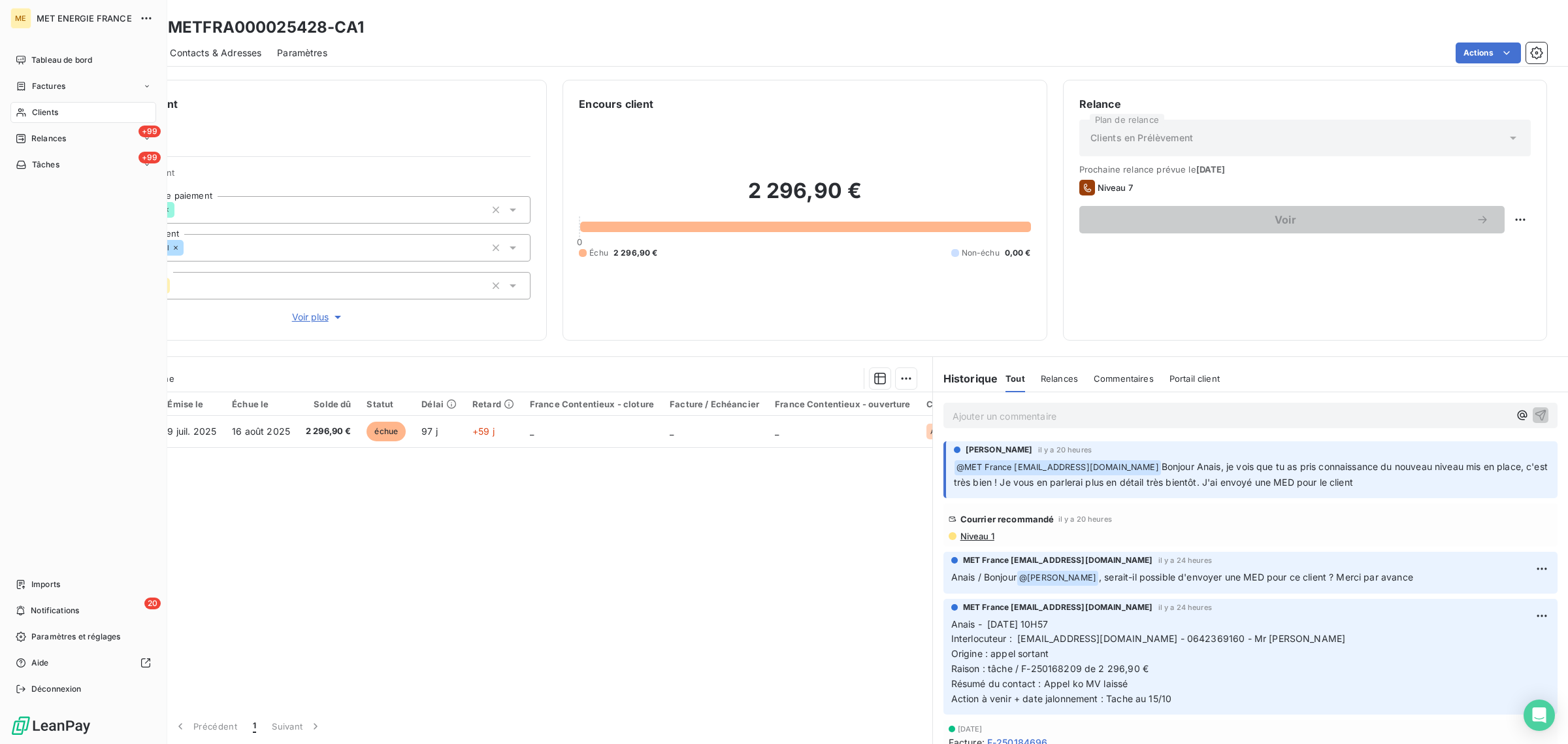
click at [27, 115] on div "Clients" at bounding box center [83, 113] width 145 height 21
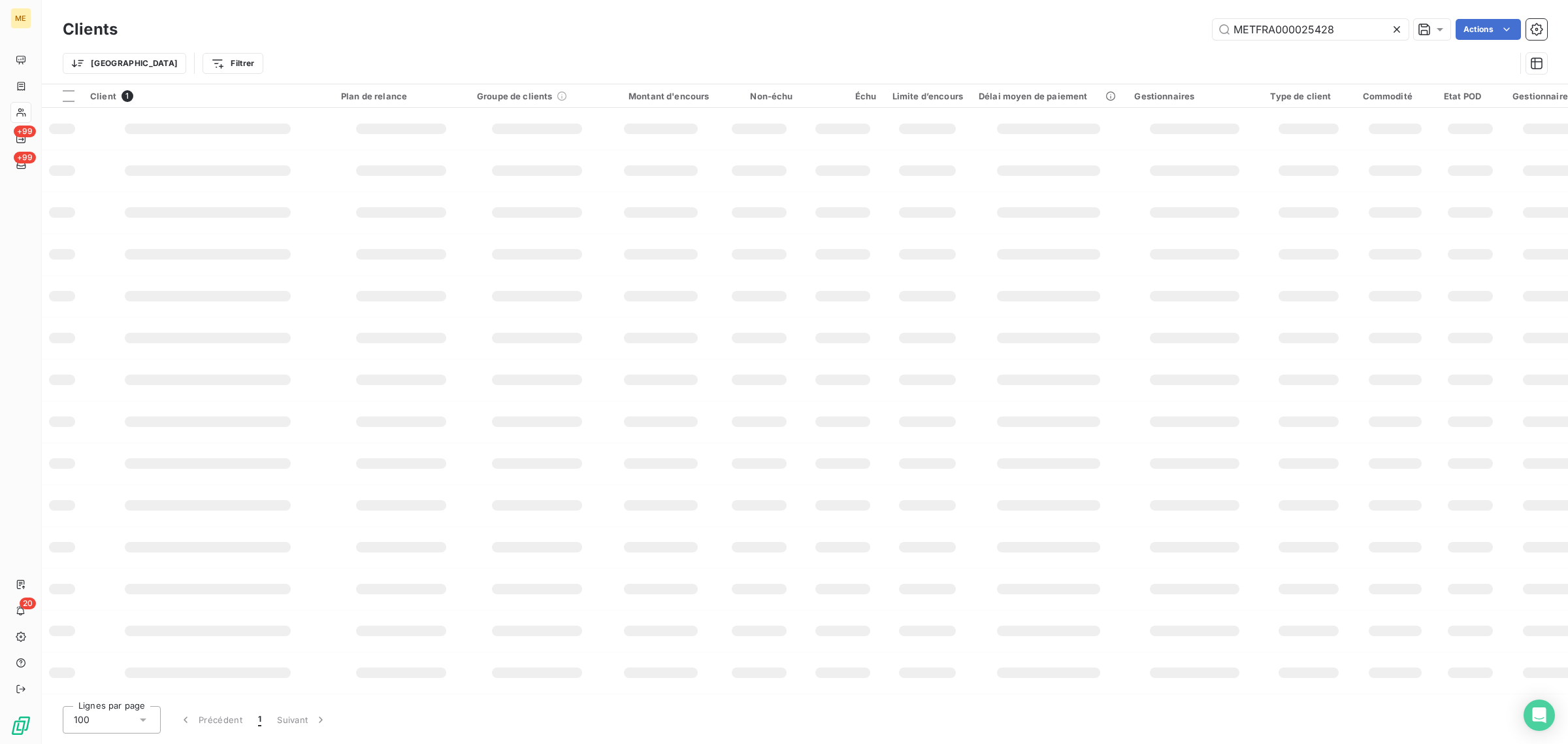
drag, startPoint x: 1360, startPoint y: 27, endPoint x: 1123, endPoint y: 28, distance: 237.0
click at [1123, 28] on div "METFRA000025428 Actions" at bounding box center [840, 30] width 1414 height 21
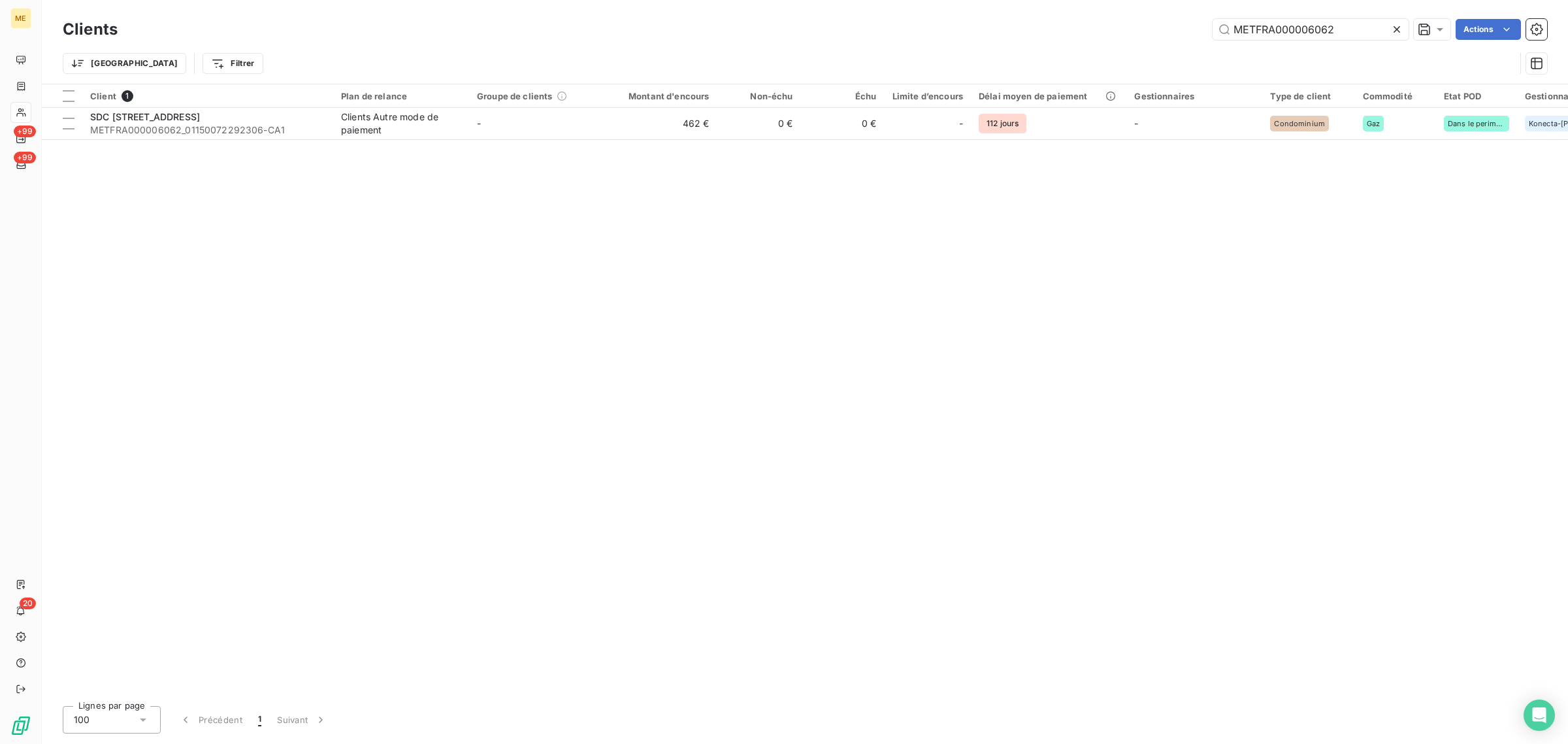
type input "METFRA000006062"
click at [708, 131] on td "462 €" at bounding box center [661, 123] width 112 height 31
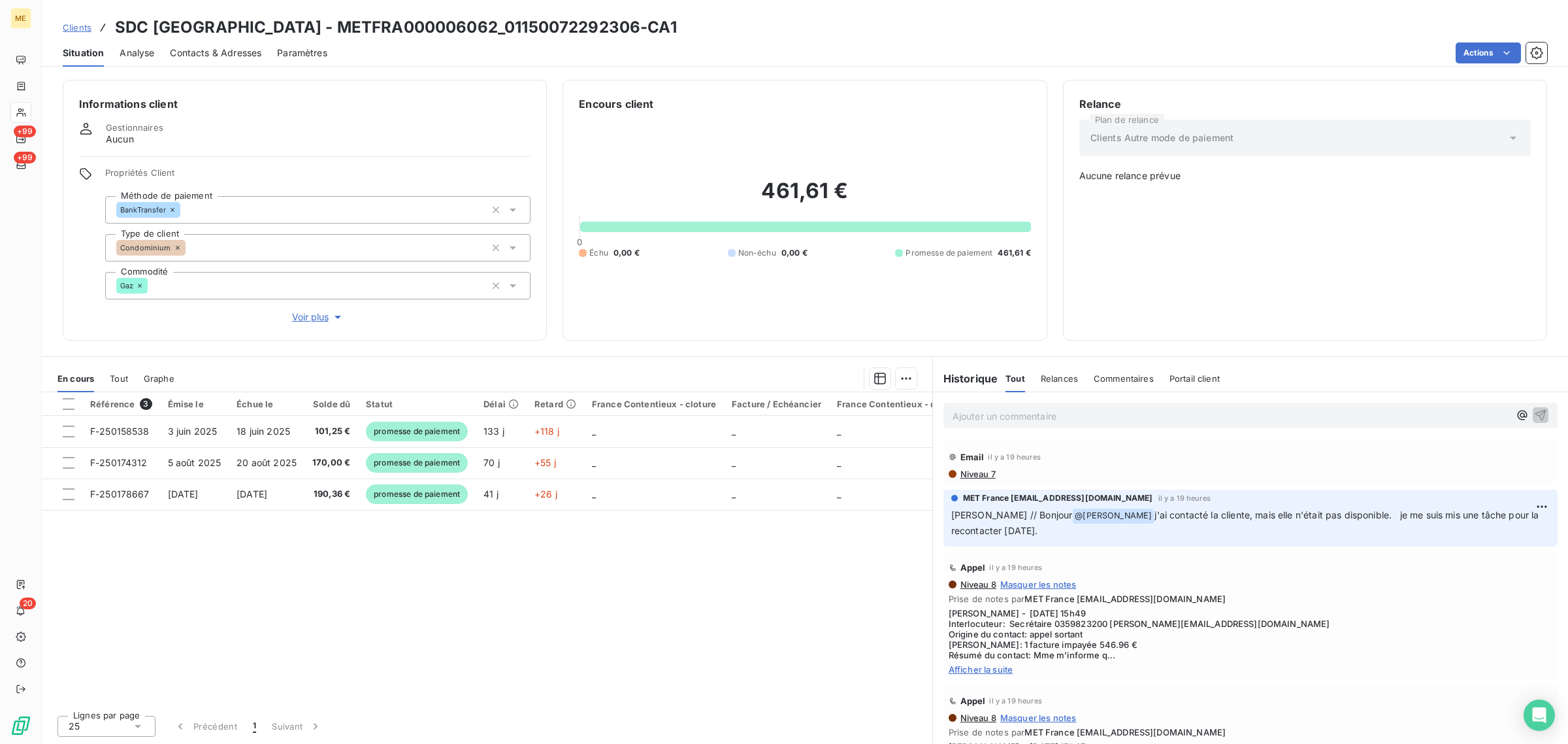
click at [981, 672] on span "Afficher la suite" at bounding box center [1250, 669] width 604 height 11
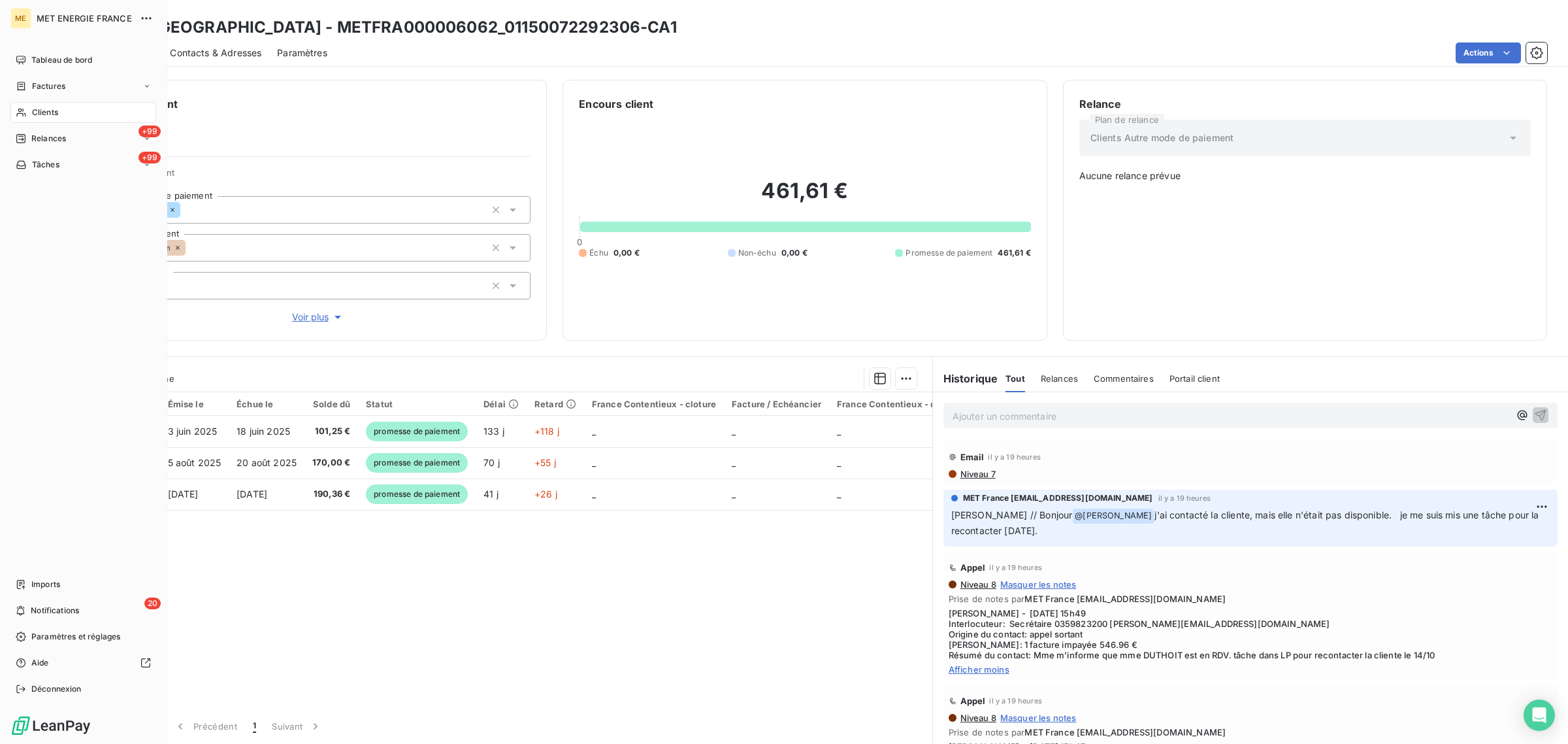
click at [19, 102] on div "Clients" at bounding box center [83, 113] width 145 height 21
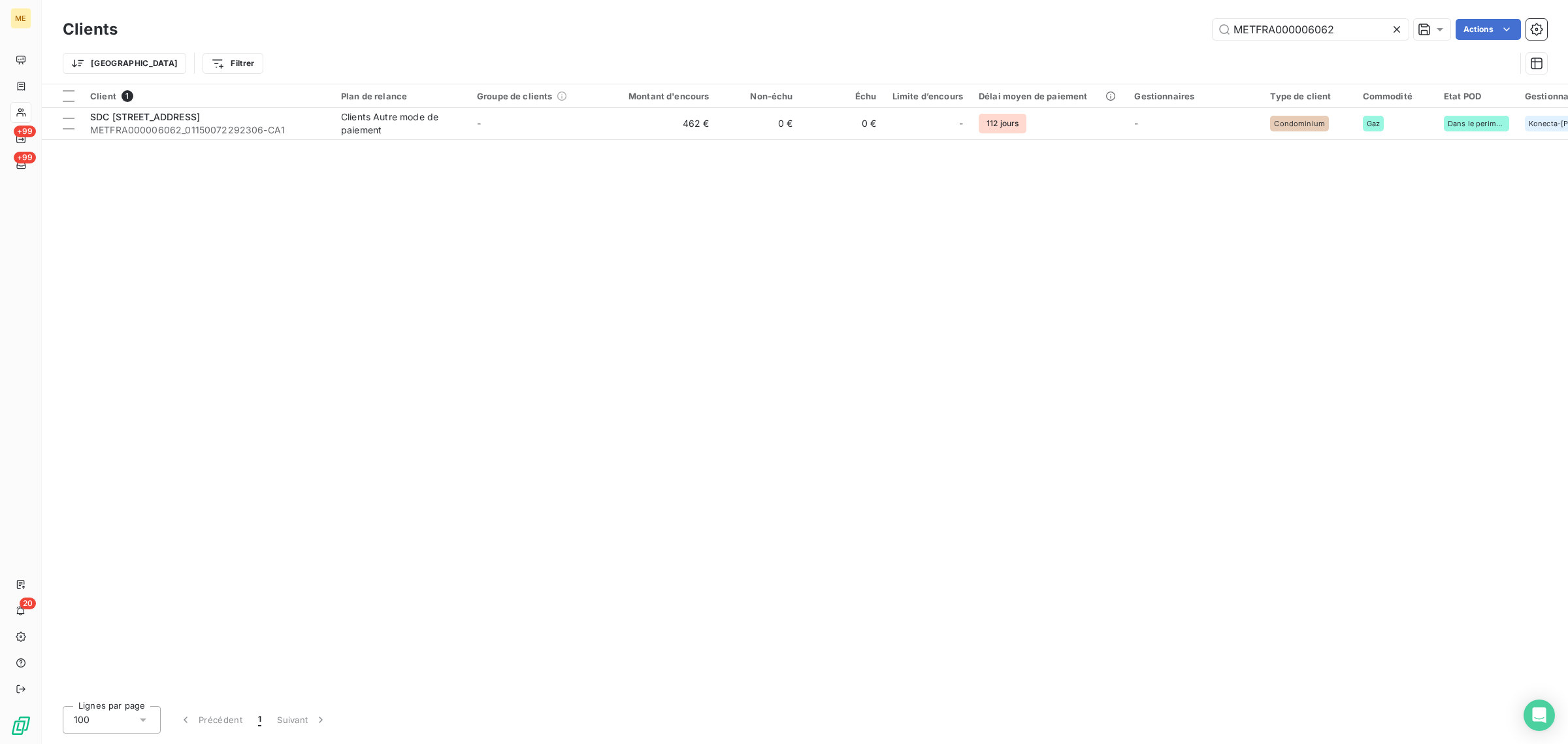
drag, startPoint x: 1356, startPoint y: 31, endPoint x: 1016, endPoint y: 29, distance: 340.0
click at [1016, 29] on div "METFRA000006062 Actions" at bounding box center [840, 30] width 1414 height 21
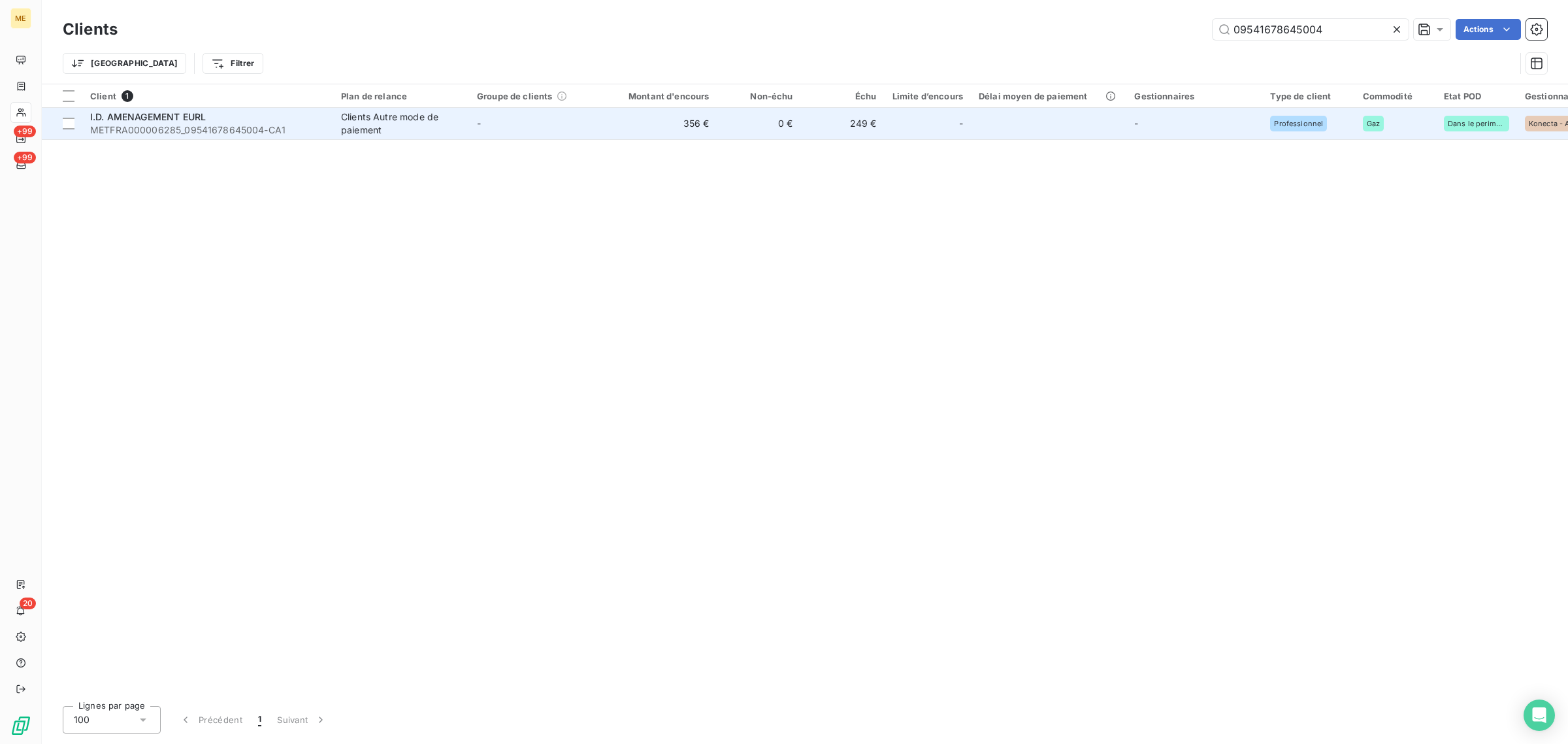
type input "09541678645004"
click at [560, 127] on td "-" at bounding box center [537, 123] width 136 height 31
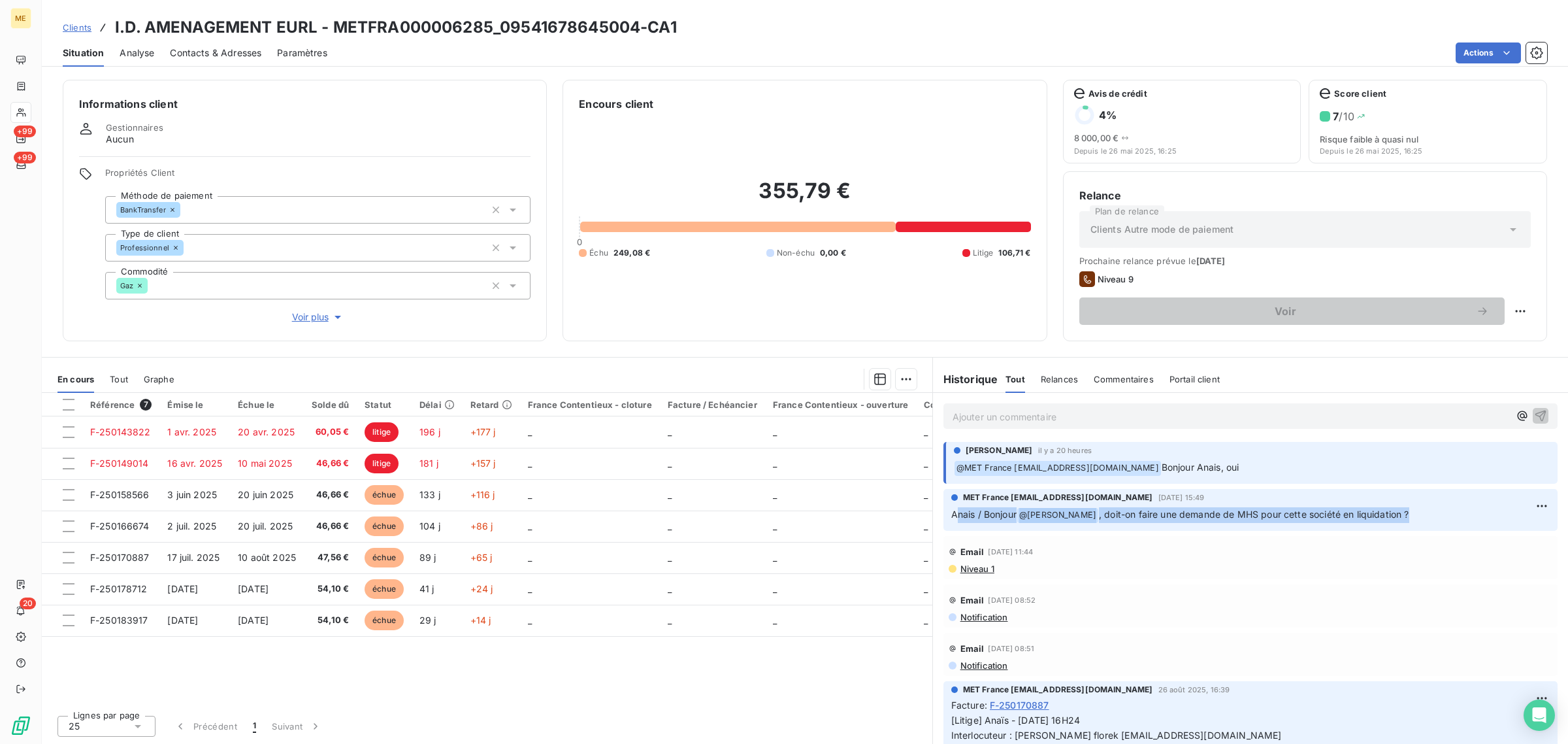
drag, startPoint x: 954, startPoint y: 518, endPoint x: 1468, endPoint y: 514, distance: 514.0
click at [1468, 514] on p "Anais / Bonjour @ [PERSON_NAME] , doit-on faire une demande de MHS pour cette s…" at bounding box center [1250, 515] width 598 height 16
click at [1460, 510] on p "Anais / Bonjour @ [PERSON_NAME] , doit-on faire une demande de MHS pour cette s…" at bounding box center [1250, 515] width 598 height 16
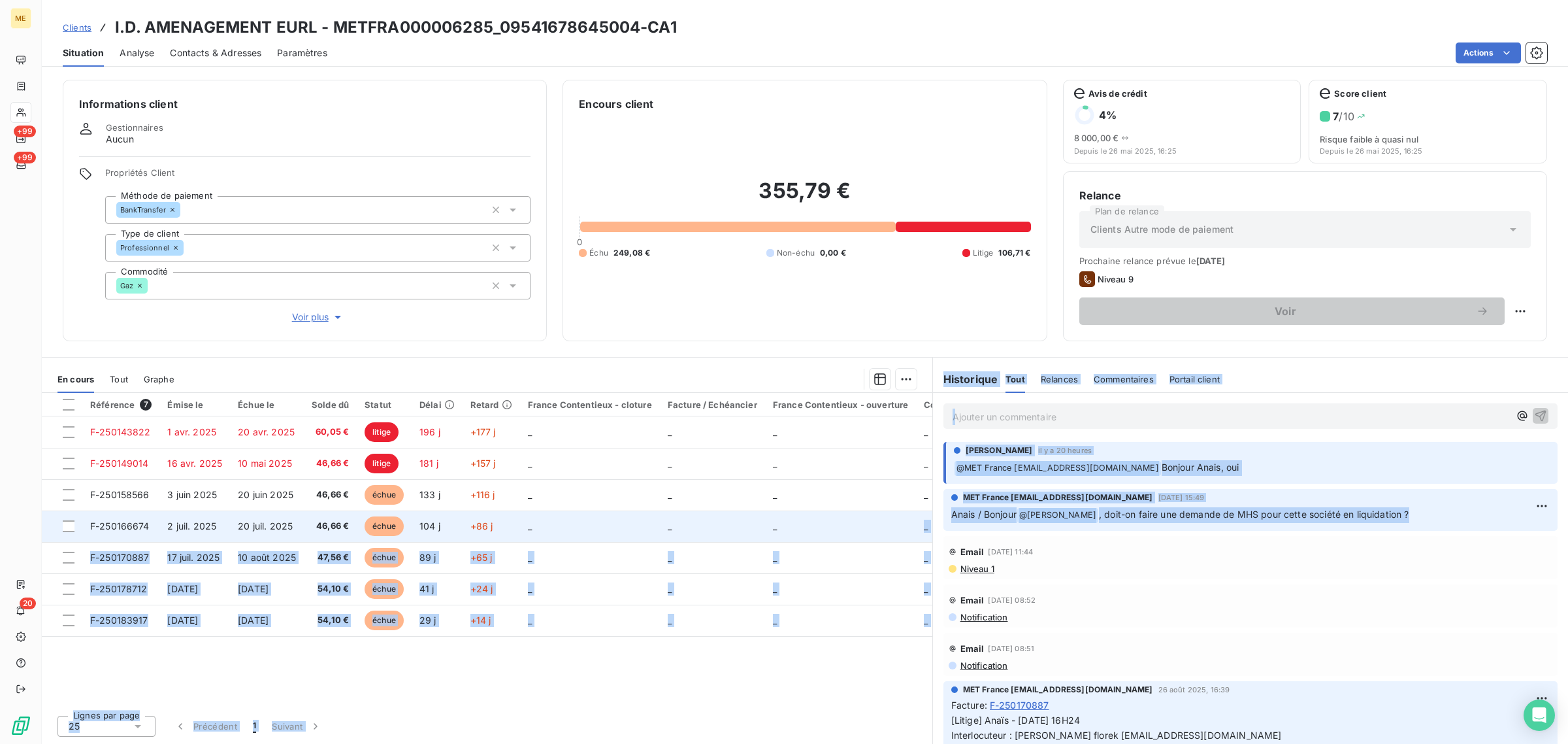
drag, startPoint x: 1420, startPoint y: 512, endPoint x: 922, endPoint y: 511, distance: 498.0
click at [922, 511] on div "En cours Tout Graphe Référence 7 Émise le Échue le Solde dû Statut Délai Retard…" at bounding box center [805, 550] width 1526 height 387
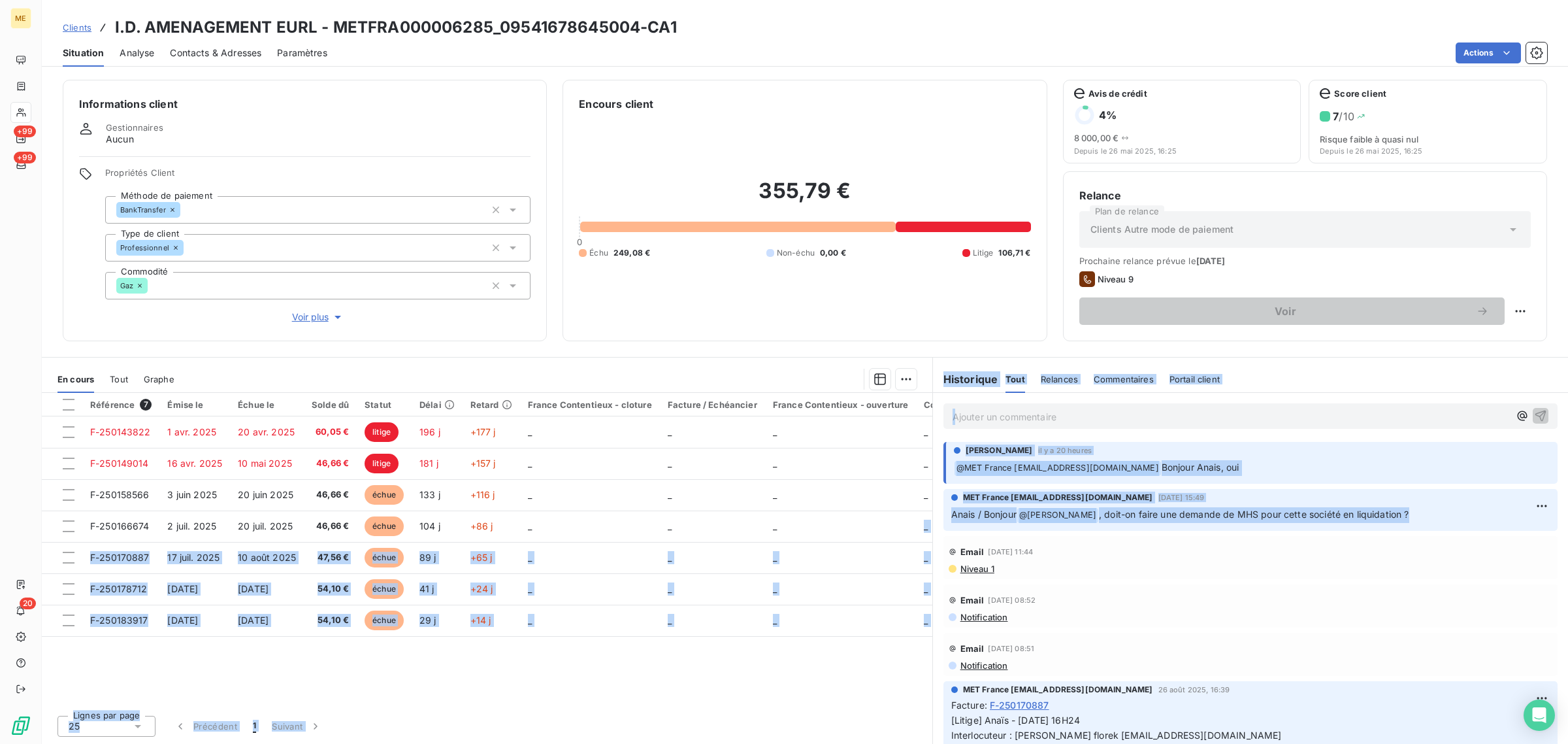
click at [1284, 501] on div "MET France [EMAIL_ADDRESS][DOMAIN_NAME] [DATE] 15:49" at bounding box center [1250, 498] width 598 height 12
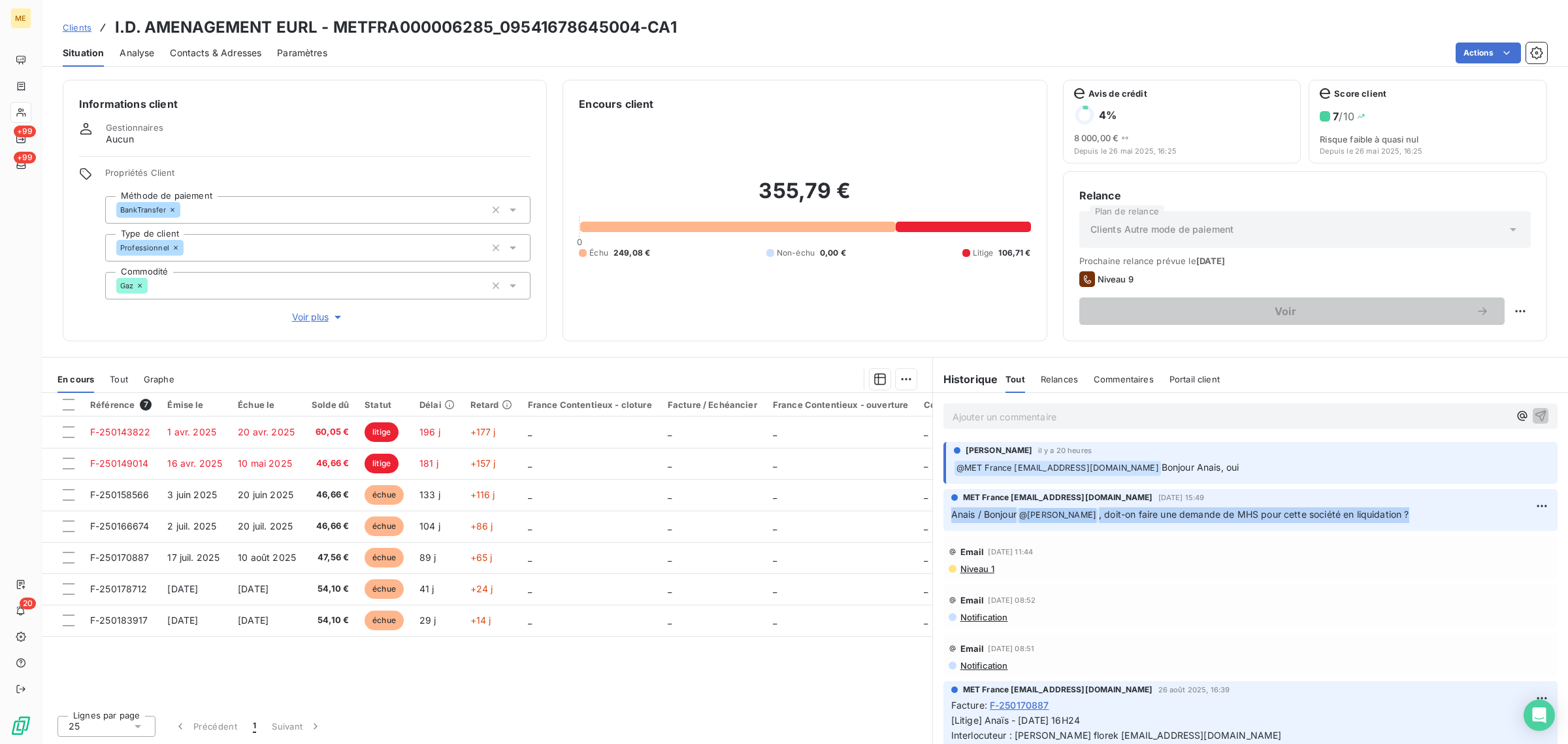
drag, startPoint x: 1433, startPoint y: 512, endPoint x: 948, endPoint y: 514, distance: 485.0
click at [948, 514] on div "MET France [EMAIL_ADDRESS][DOMAIN_NAME] [DATE] 15:49 Anais / Bonjour @ [PERSON_…" at bounding box center [1250, 509] width 614 height 42
click at [1422, 518] on p "Anais / Bonjour @ [PERSON_NAME] , doit-on faire une demande de MHS pour cette s…" at bounding box center [1250, 515] width 598 height 16
drag, startPoint x: 1173, startPoint y: 469, endPoint x: 1264, endPoint y: 470, distance: 91.0
click at [1259, 470] on p "﻿ @ MET [GEOGRAPHIC_DATA] [EMAIL_ADDRESS][DOMAIN_NAME] Bonjour Anais, oui" at bounding box center [1252, 468] width 596 height 16
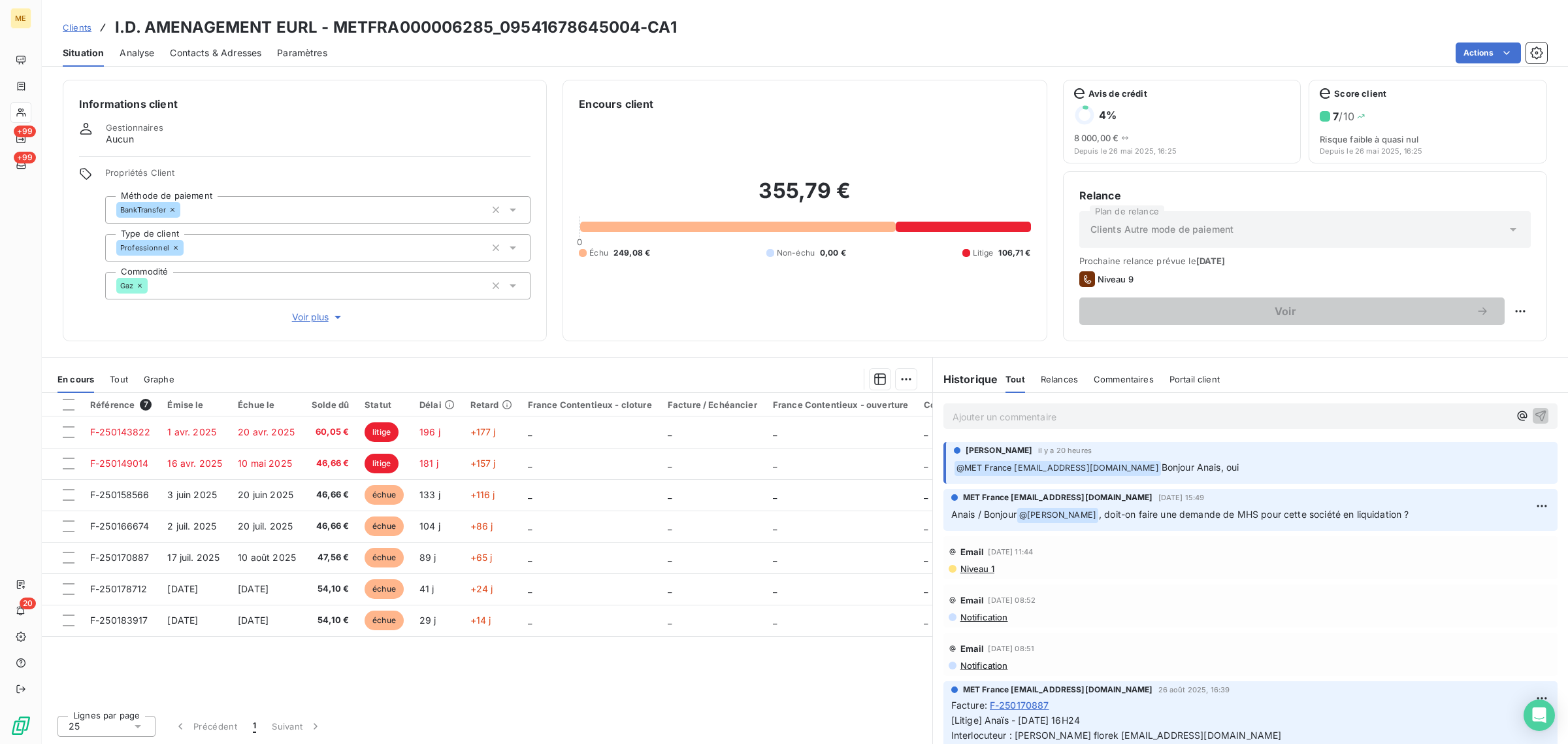
click at [1268, 470] on p "﻿ @ MET [GEOGRAPHIC_DATA] [EMAIL_ADDRESS][DOMAIN_NAME] Bonjour Anais, oui" at bounding box center [1252, 468] width 596 height 16
drag, startPoint x: 1171, startPoint y: 470, endPoint x: 1247, endPoint y: 474, distance: 76.1
click at [1245, 474] on p "﻿ @ MET [GEOGRAPHIC_DATA] [EMAIL_ADDRESS][DOMAIN_NAME] Bonjour Anais, oui" at bounding box center [1252, 468] width 596 height 16
click at [1265, 468] on p "﻿ @ MET [GEOGRAPHIC_DATA] [EMAIL_ADDRESS][DOMAIN_NAME] Bonjour Anais, oui" at bounding box center [1252, 468] width 596 height 16
drag, startPoint x: 1185, startPoint y: 468, endPoint x: 1169, endPoint y: 468, distance: 16.0
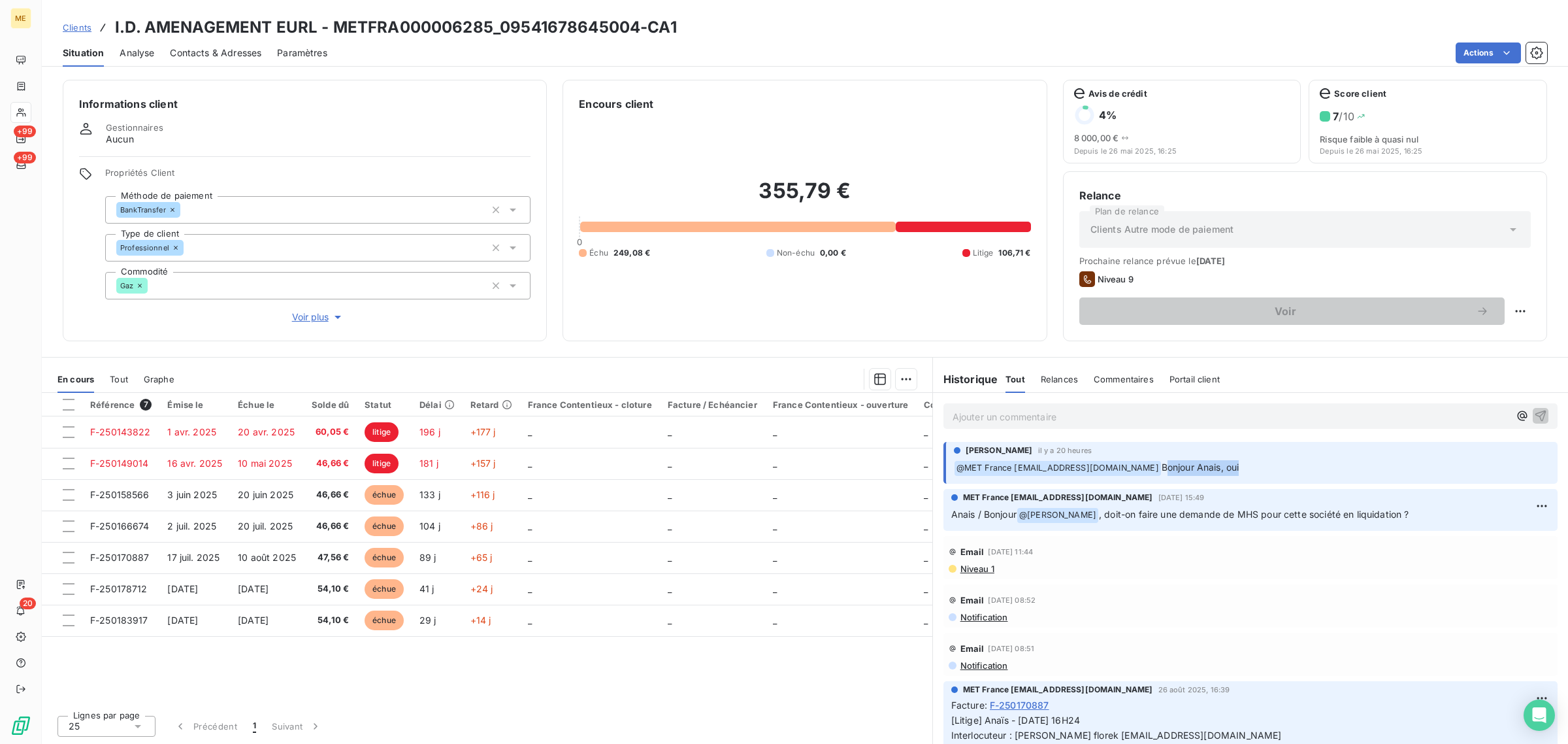
click at [1169, 468] on p "﻿ @ MET [GEOGRAPHIC_DATA] [EMAIL_ADDRESS][DOMAIN_NAME] Bonjour Anais, oui" at bounding box center [1252, 468] width 596 height 16
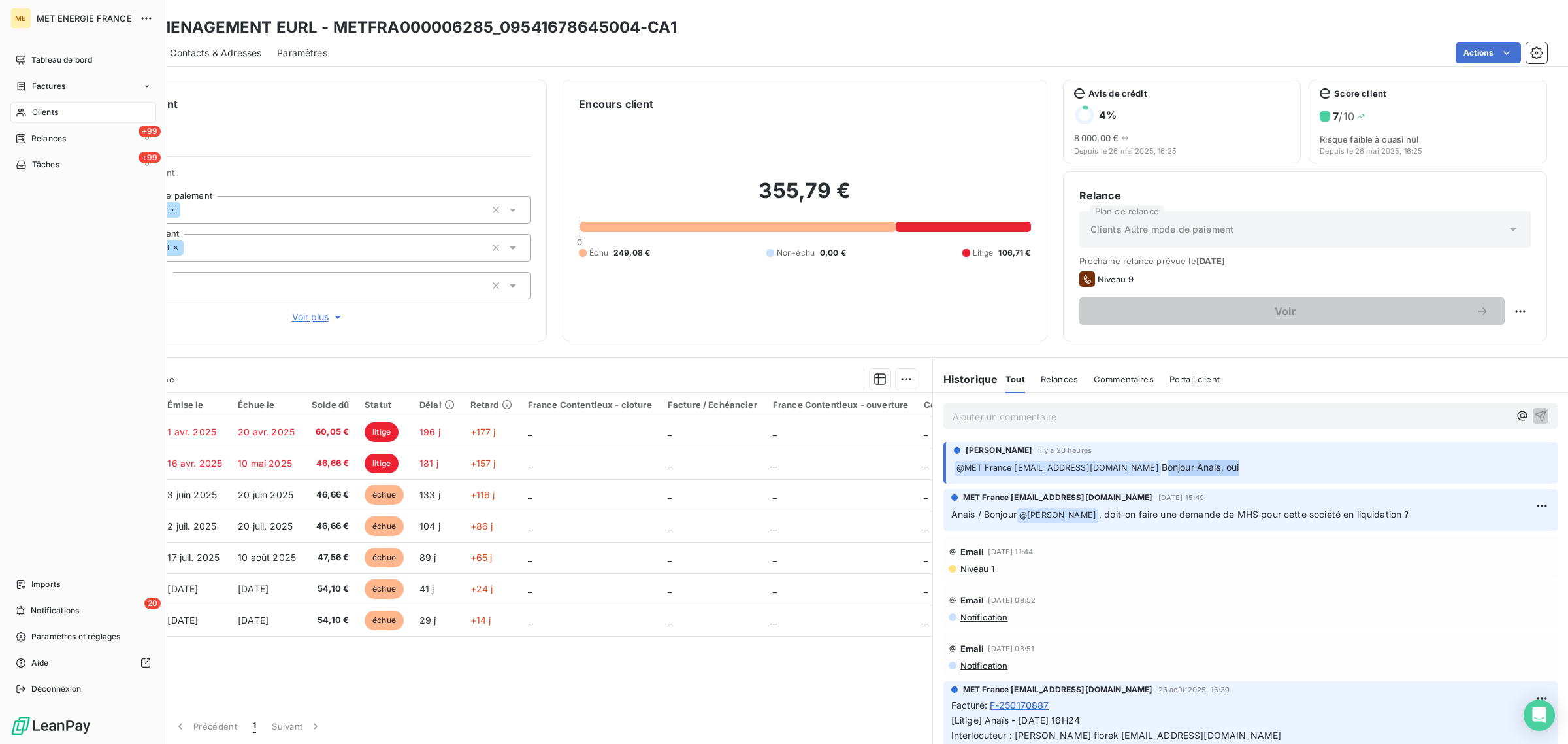
click at [41, 110] on span "Clients" at bounding box center [45, 113] width 26 height 12
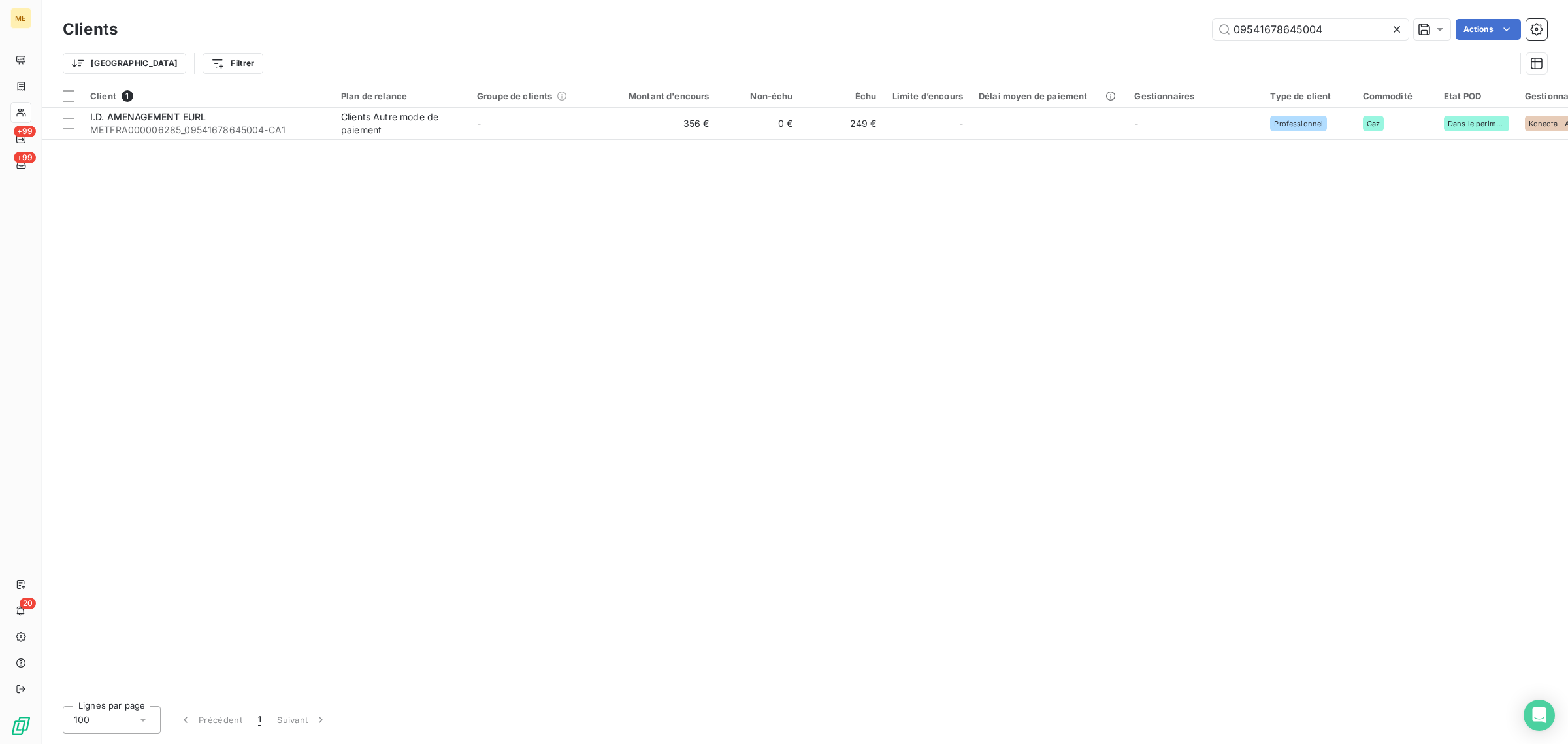
drag, startPoint x: 1358, startPoint y: 33, endPoint x: 1095, endPoint y: 33, distance: 263.0
click at [1101, 33] on div "09541678645004 Actions" at bounding box center [840, 30] width 1414 height 21
type input "09727206853353"
click at [674, 140] on table "Client 1 Plan de relance Groupe de clients Montant d'encours Non-échu Échu Limi…" at bounding box center [1358, 112] width 2632 height 55
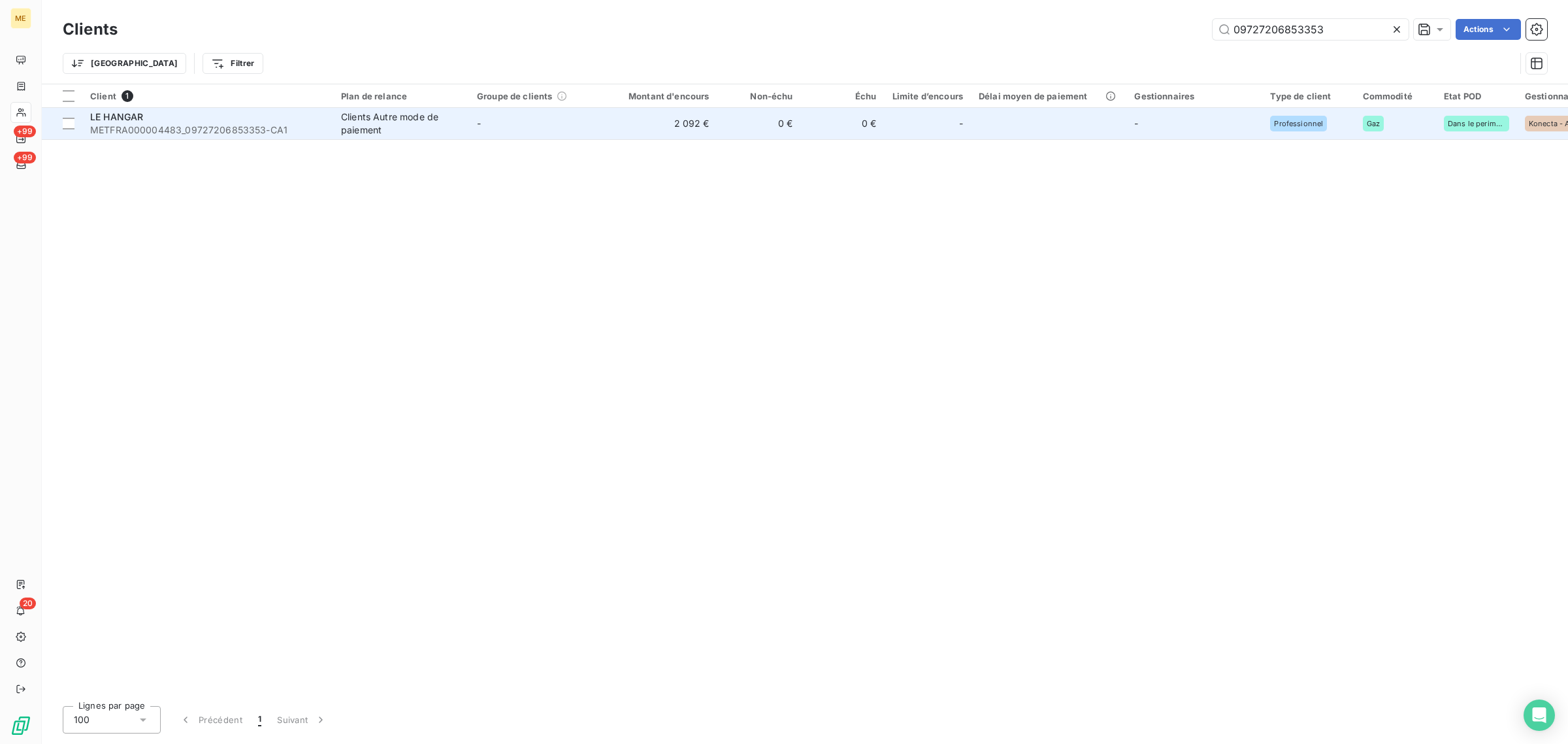
click at [666, 133] on td "2 092 €" at bounding box center [661, 123] width 112 height 31
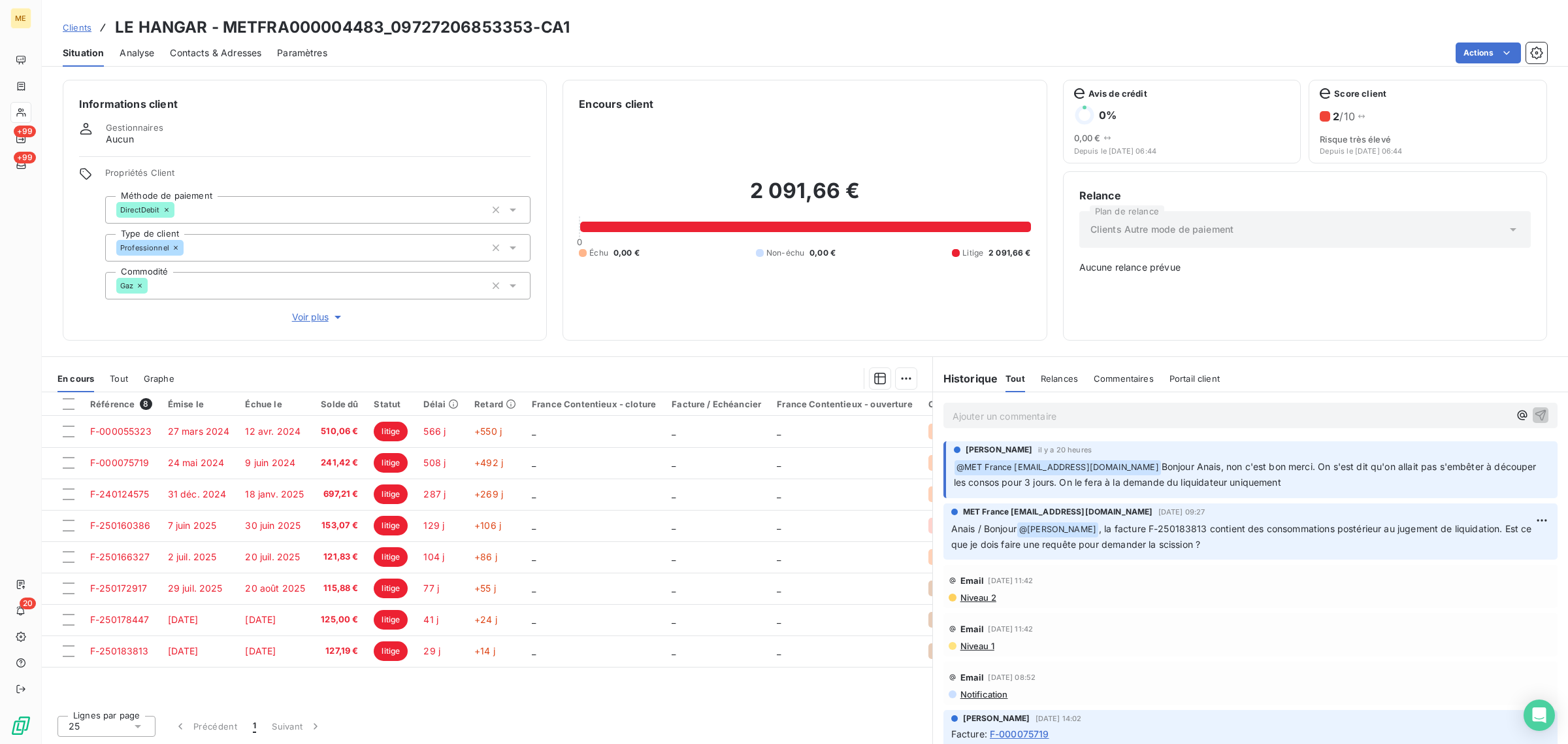
drag, startPoint x: 1266, startPoint y: 470, endPoint x: 1366, endPoint y: 490, distance: 102.0
click at [1366, 490] on div "[PERSON_NAME] il y a 20 heures ﻿ @ MET [GEOGRAPHIC_DATA] [EMAIL_ADDRESS][DOMAIN…" at bounding box center [1250, 469] width 614 height 57
click at [1346, 488] on p "﻿ @ MET [GEOGRAPHIC_DATA] [EMAIL_ADDRESS][DOMAIN_NAME] Bonjour Anais, non c'est…" at bounding box center [1252, 475] width 596 height 31
drag, startPoint x: 1171, startPoint y: 466, endPoint x: 1334, endPoint y: 494, distance: 165.4
click at [1334, 494] on div "[PERSON_NAME] il y a 20 heures ﻿ @ MET [GEOGRAPHIC_DATA] [EMAIL_ADDRESS][DOMAIN…" at bounding box center [1250, 469] width 614 height 57
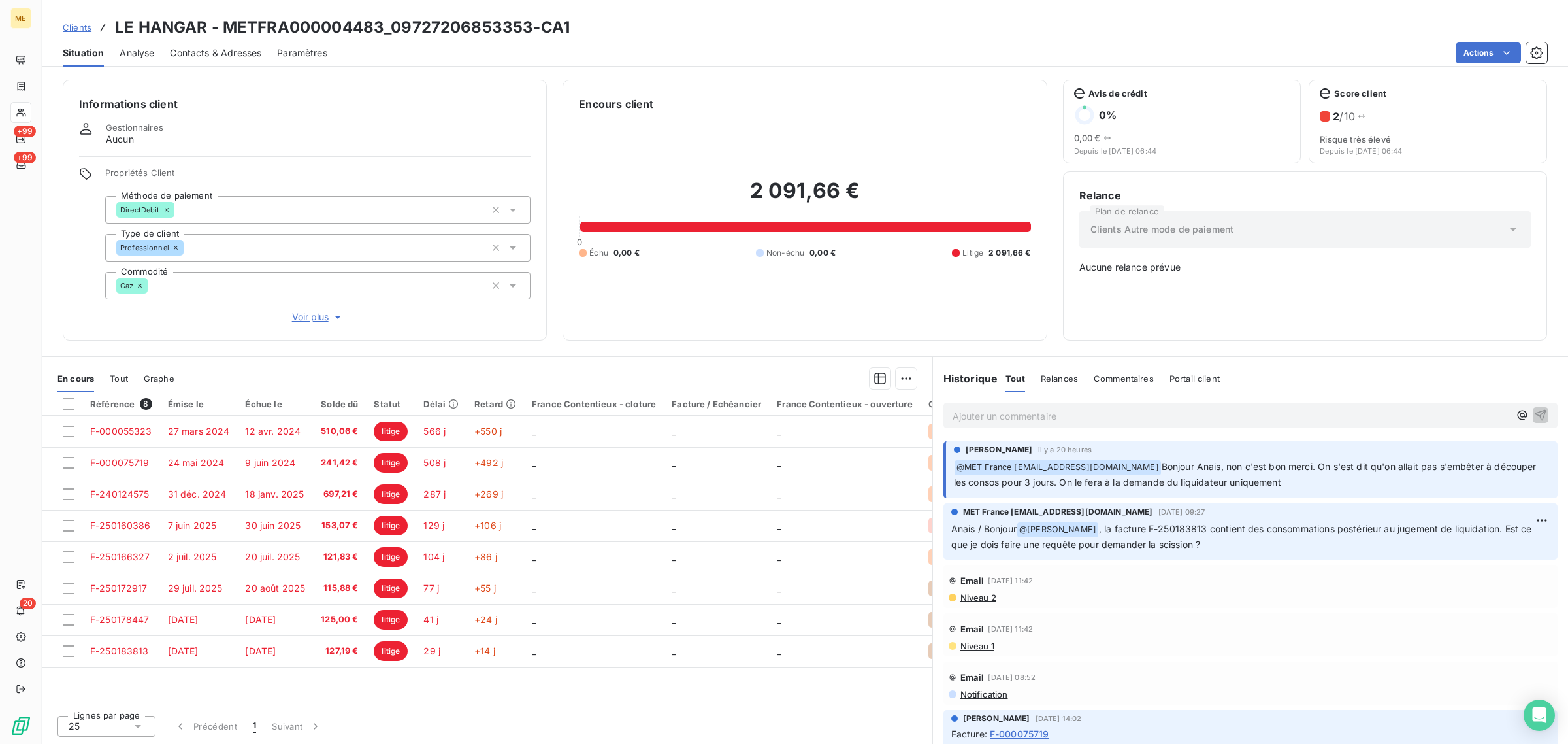
click at [1336, 494] on div "[PERSON_NAME] il y a 20 heures ﻿ @ MET [GEOGRAPHIC_DATA] [EMAIL_ADDRESS][DOMAIN…" at bounding box center [1250, 469] width 614 height 57
drag, startPoint x: 1109, startPoint y: 484, endPoint x: 1353, endPoint y: 492, distance: 244.1
click at [1353, 492] on div "[PERSON_NAME] il y a 20 heures ﻿ @ MET [GEOGRAPHIC_DATA] [EMAIL_ADDRESS][DOMAIN…" at bounding box center [1250, 469] width 614 height 57
click at [1339, 480] on p "﻿ @ MET [GEOGRAPHIC_DATA] [EMAIL_ADDRESS][DOMAIN_NAME] Bonjour Anais, non c'est…" at bounding box center [1252, 475] width 596 height 31
drag, startPoint x: 1321, startPoint y: 486, endPoint x: 1339, endPoint y: 487, distance: 18.0
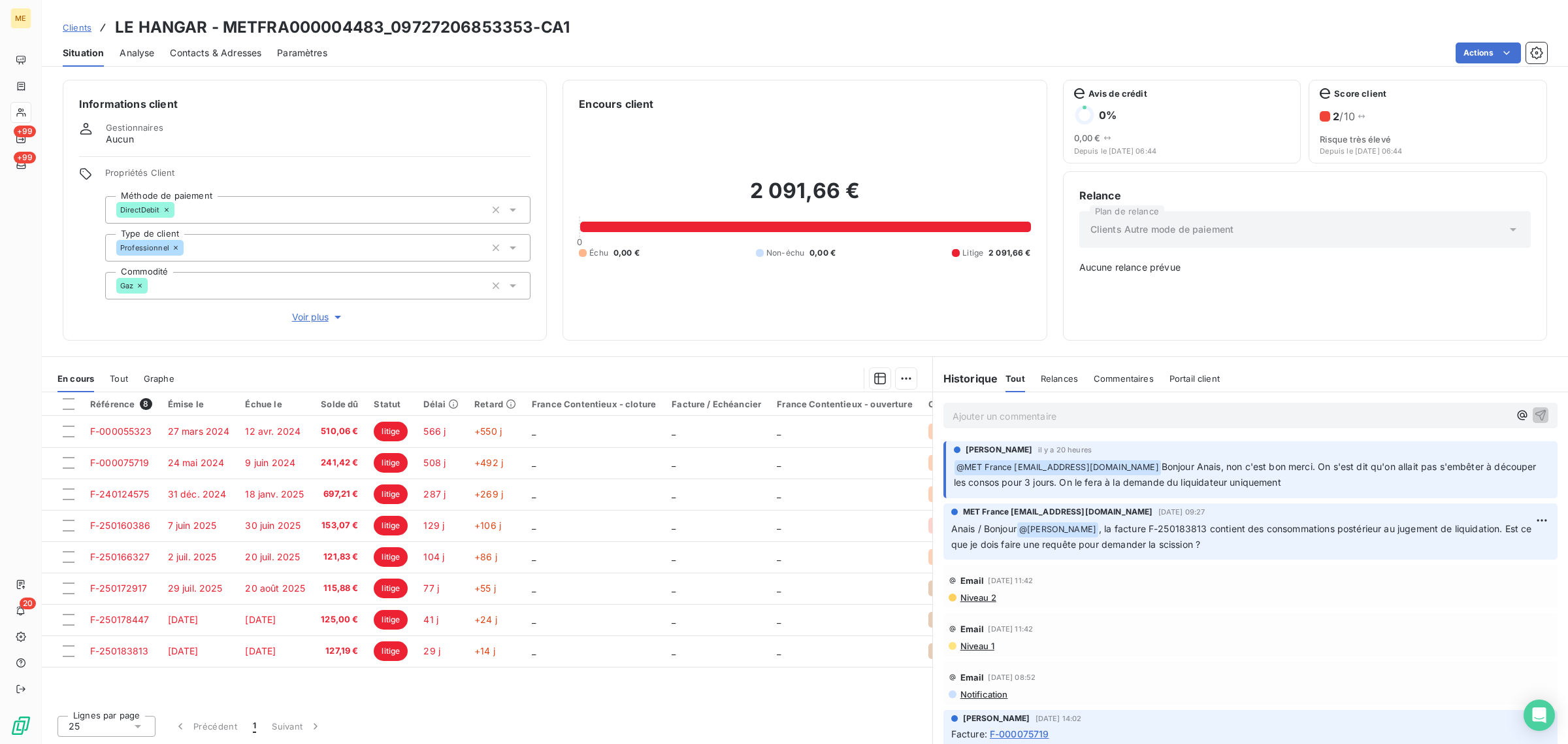
click at [1339, 487] on p "﻿ @ MET [GEOGRAPHIC_DATA] [EMAIL_ADDRESS][DOMAIN_NAME] Bonjour Anais, non c'est…" at bounding box center [1252, 475] width 596 height 31
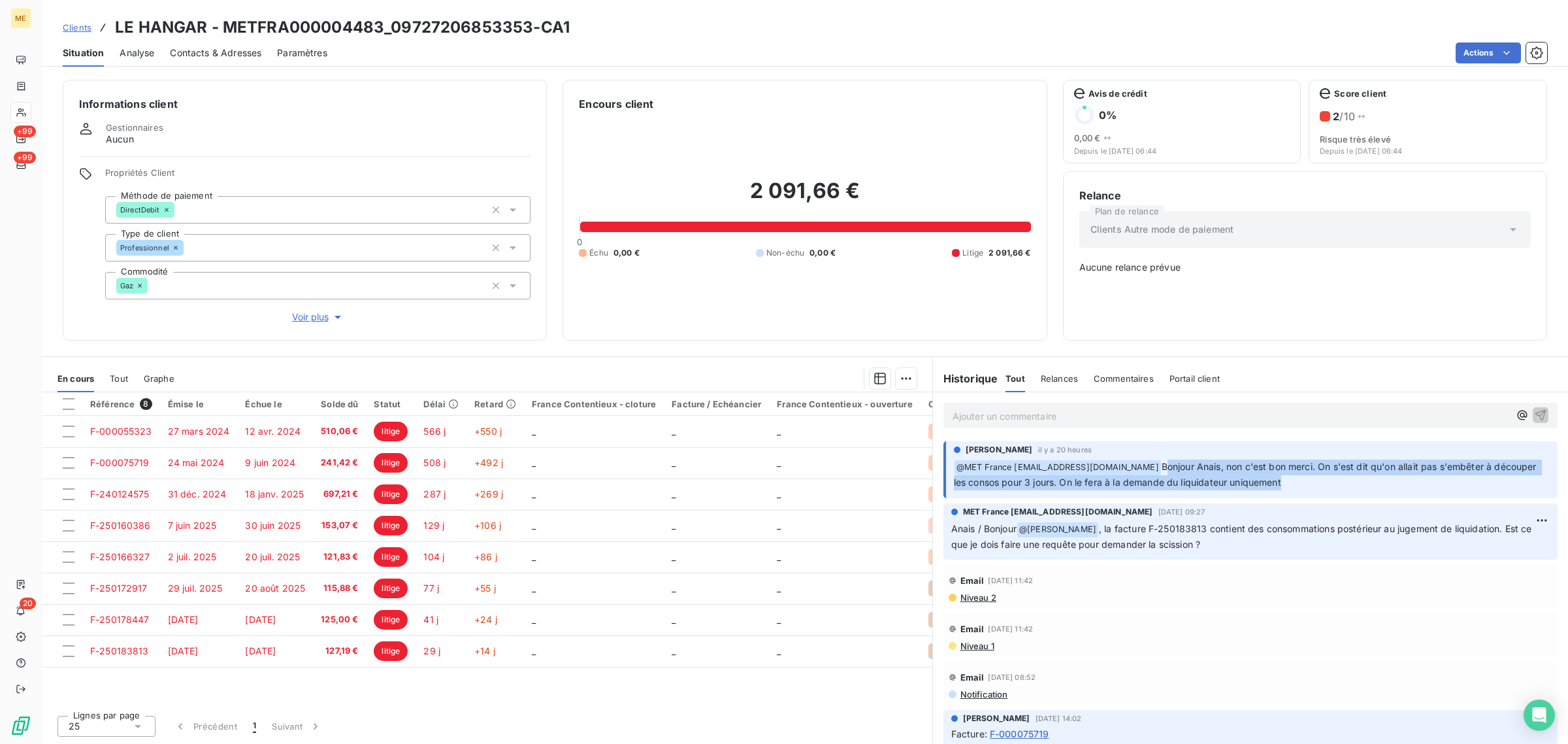
drag, startPoint x: 1309, startPoint y: 486, endPoint x: 1167, endPoint y: 468, distance: 143.1
click at [1167, 468] on p "﻿ @ MET [GEOGRAPHIC_DATA] [EMAIL_ADDRESS][DOMAIN_NAME] Bonjour Anais, non c'est…" at bounding box center [1252, 475] width 596 height 31
click at [1319, 481] on span "Bonjour Anais, non c'est bon merci. On s'est dit qu'on allait pas s'embêter à d…" at bounding box center [1247, 474] width 586 height 27
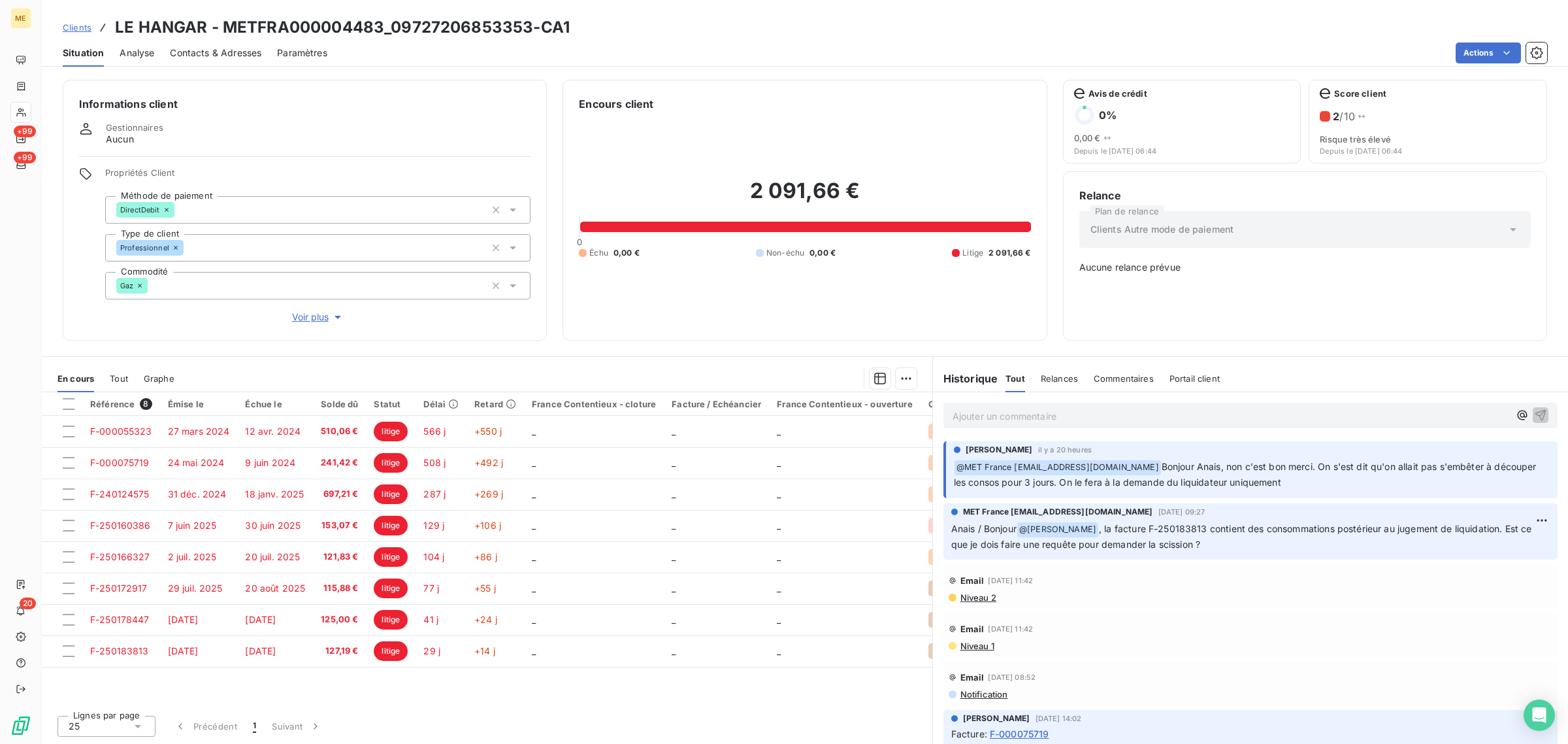
drag, startPoint x: 1346, startPoint y: 481, endPoint x: 1163, endPoint y: 463, distance: 183.9
click at [1163, 463] on p "﻿ @ MET [GEOGRAPHIC_DATA] [EMAIL_ADDRESS][DOMAIN_NAME] Bonjour Anais, non c'est…" at bounding box center [1252, 475] width 596 height 31
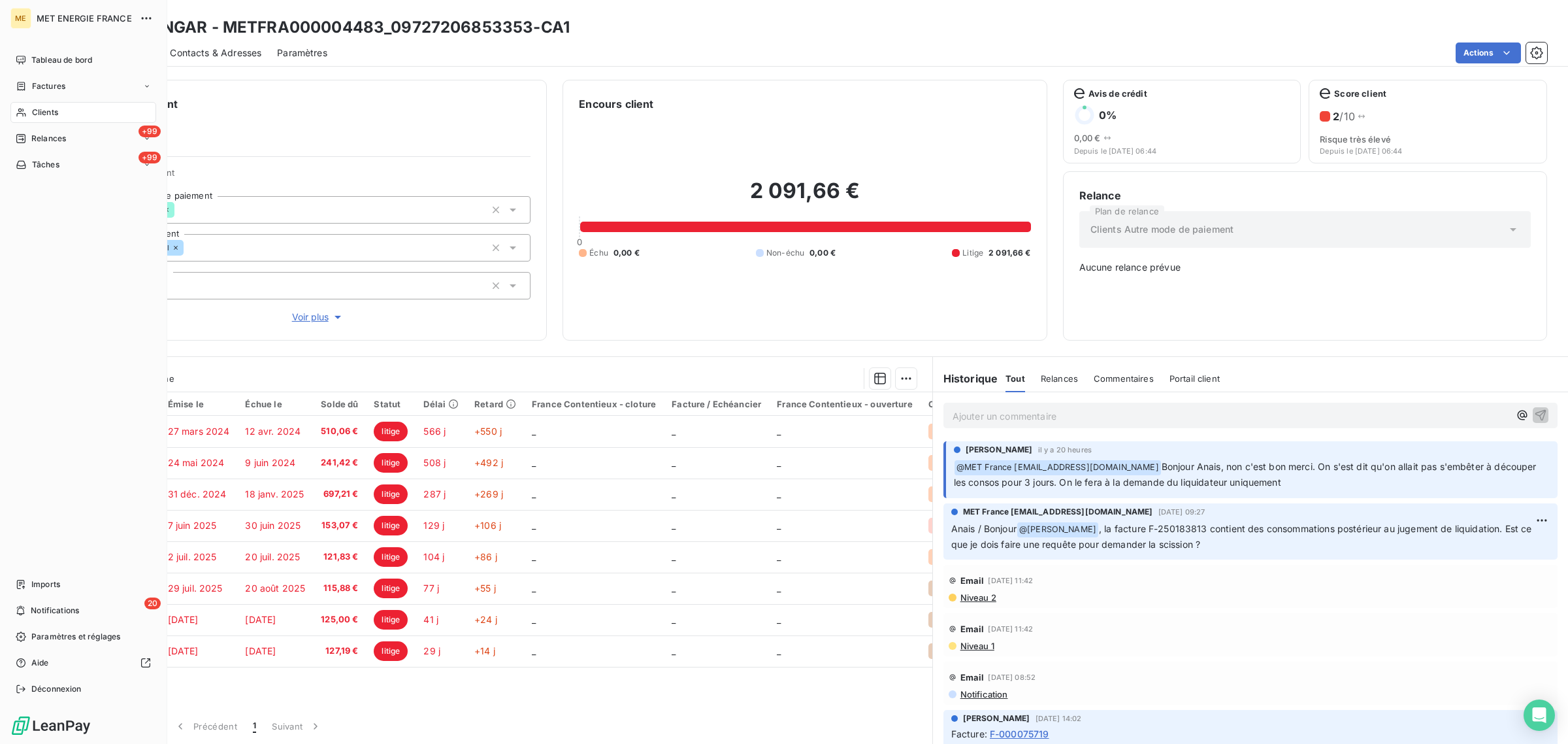
click at [15, 110] on div "Clients" at bounding box center [83, 113] width 145 height 21
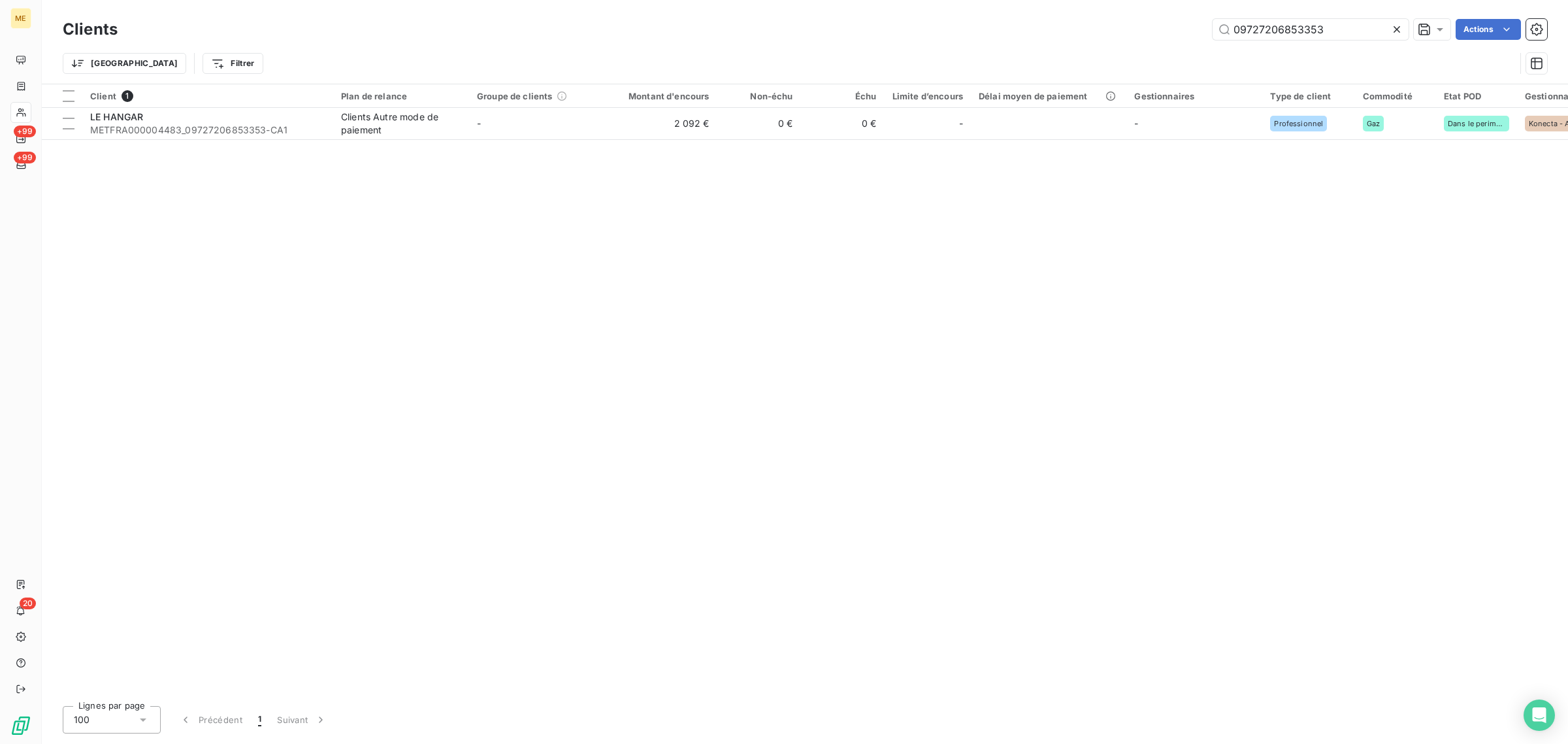
drag, startPoint x: 1327, startPoint y: 34, endPoint x: 1096, endPoint y: 41, distance: 231.1
click at [1096, 41] on div "Clients 09727206853353 Actions" at bounding box center [805, 29] width 1485 height 27
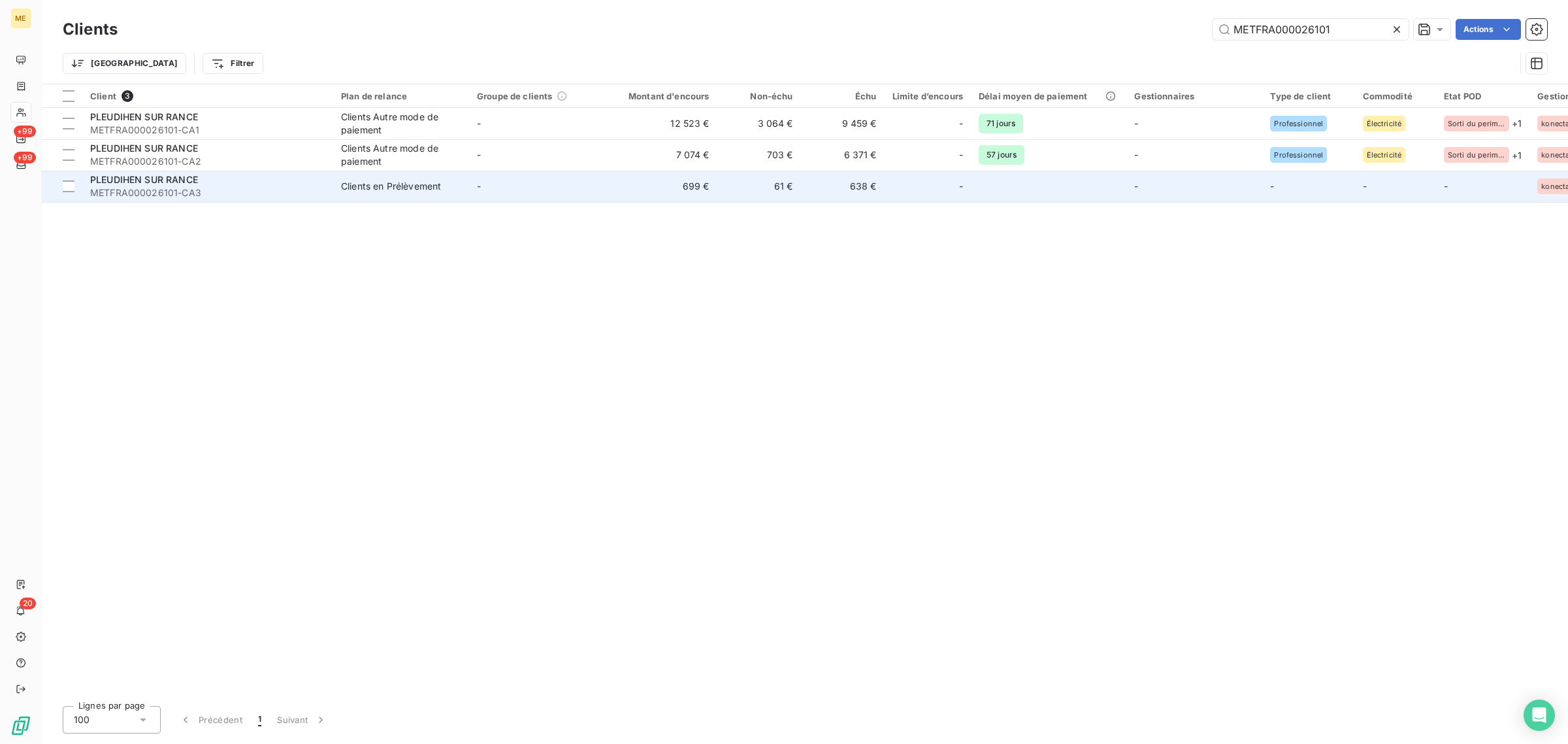
type input "METFRA000026101"
click at [534, 188] on td "-" at bounding box center [537, 186] width 136 height 31
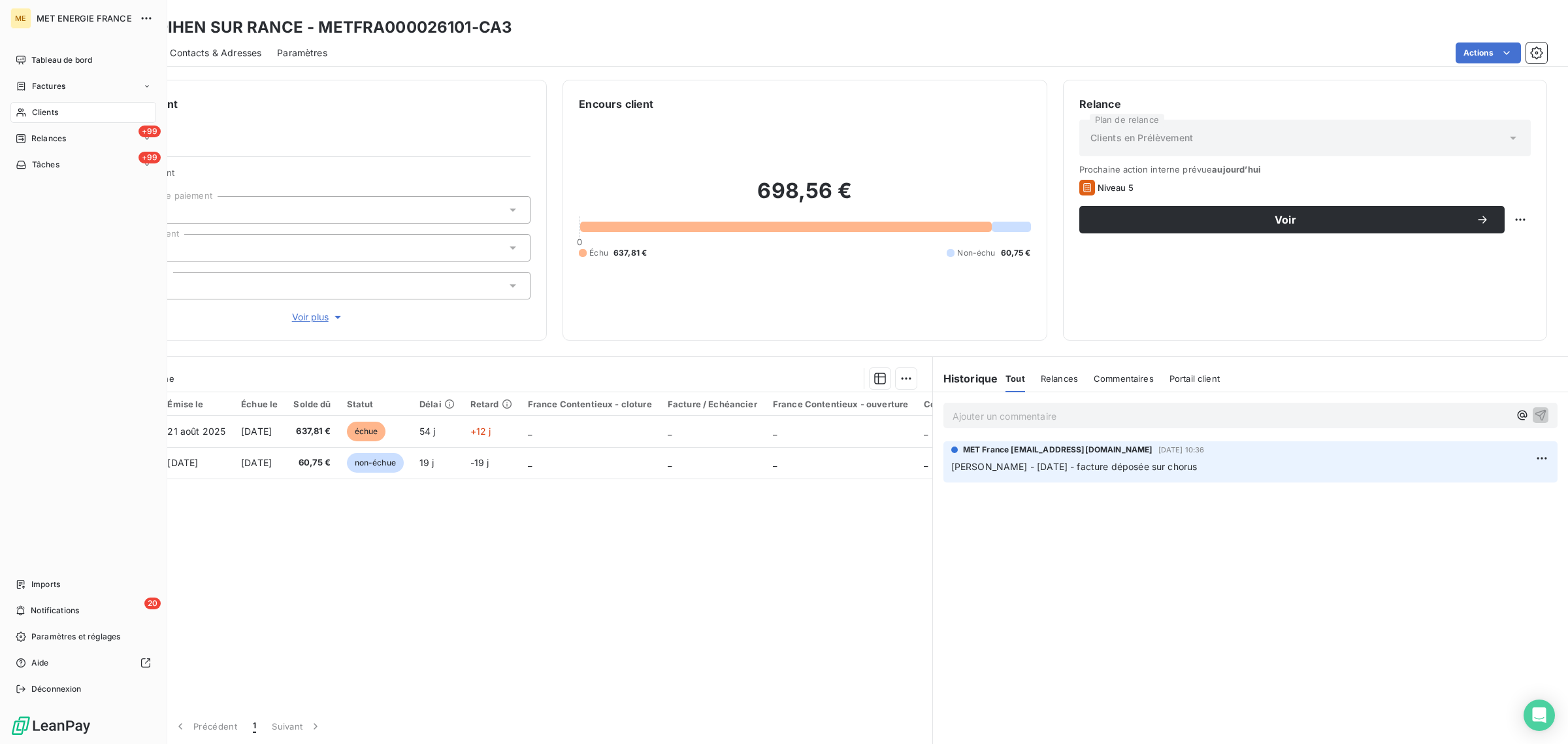
click at [34, 110] on span "Clients" at bounding box center [45, 113] width 26 height 12
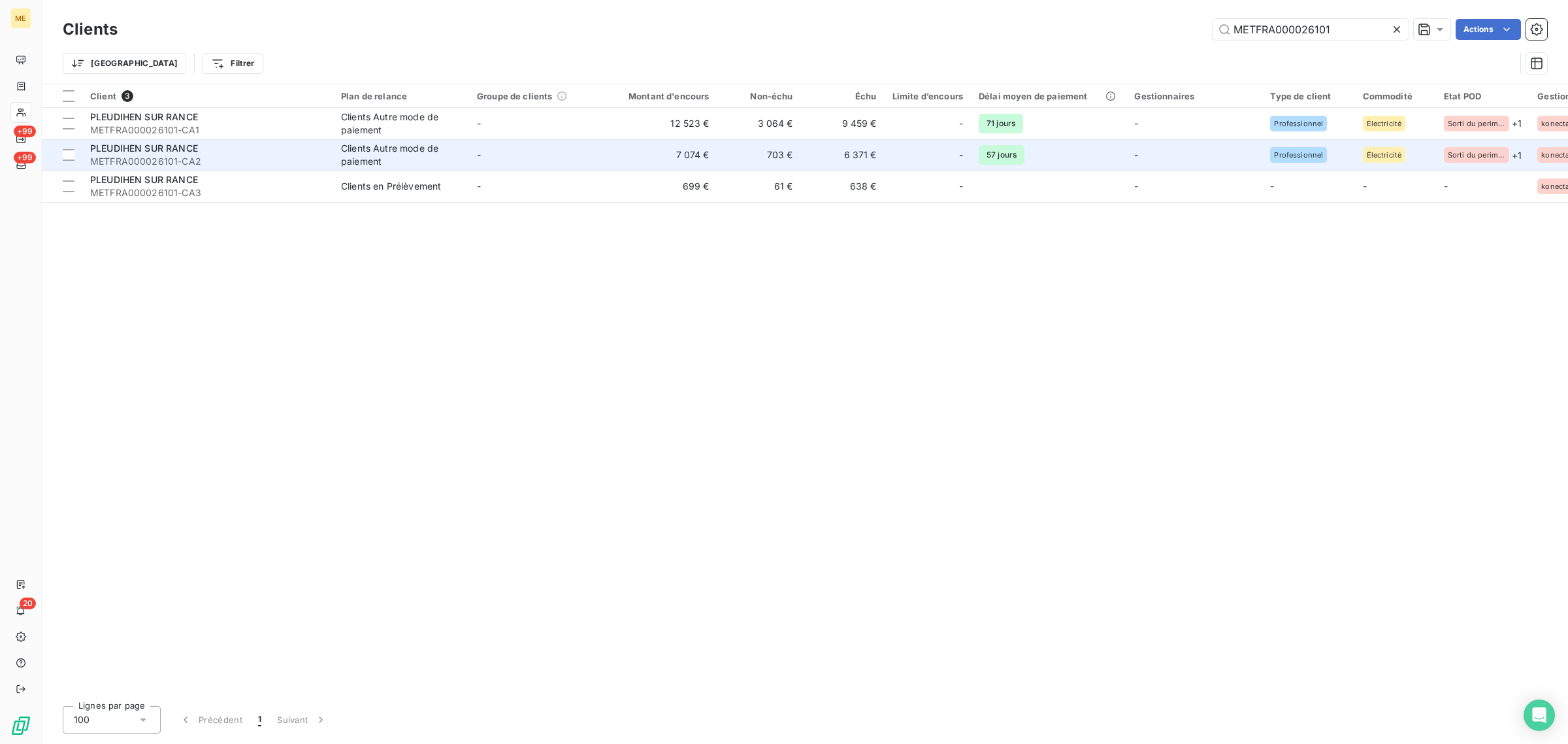
click at [618, 157] on td "7 074 €" at bounding box center [661, 155] width 112 height 31
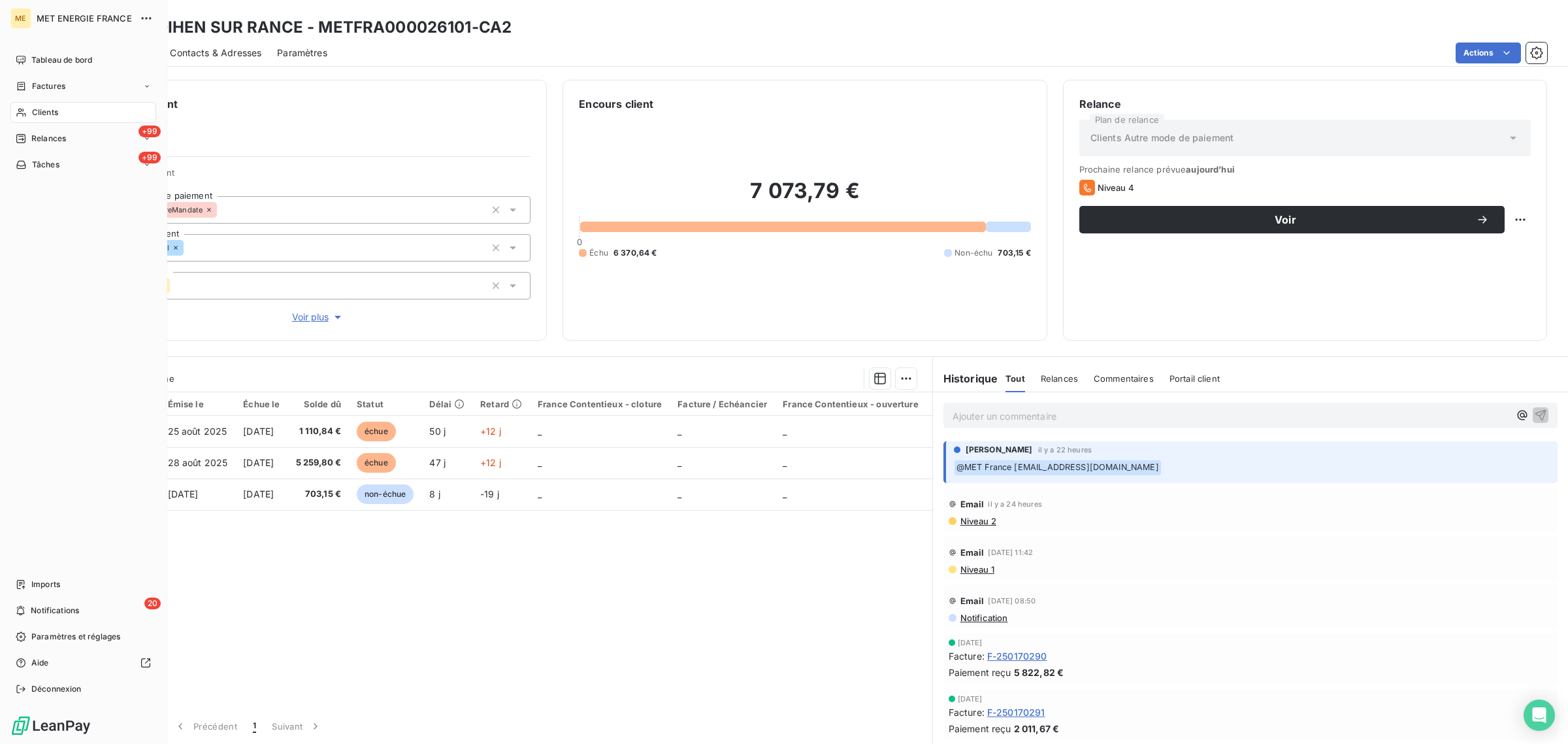
click at [30, 110] on div "Clients" at bounding box center [83, 113] width 145 height 21
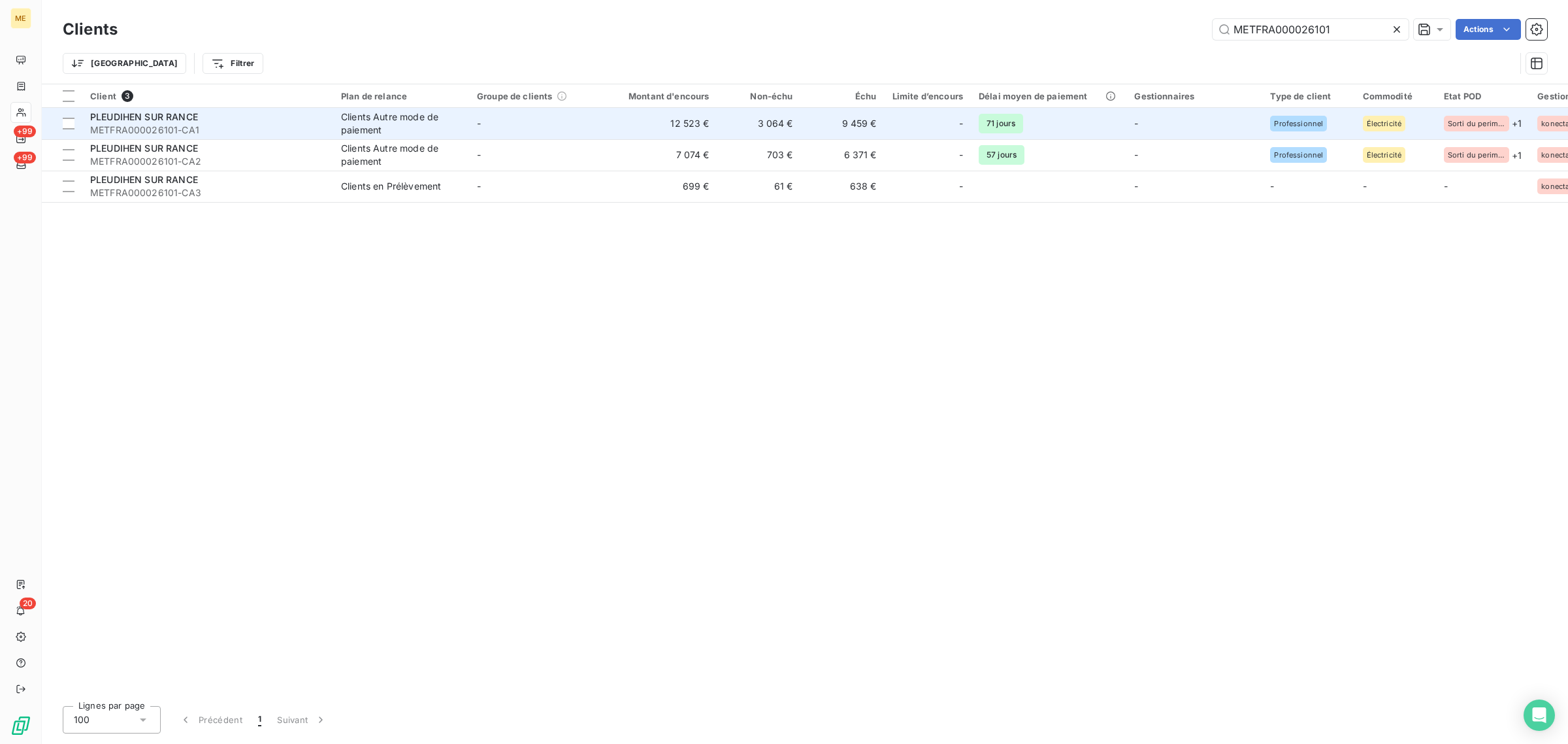
click at [582, 119] on td "-" at bounding box center [537, 123] width 136 height 31
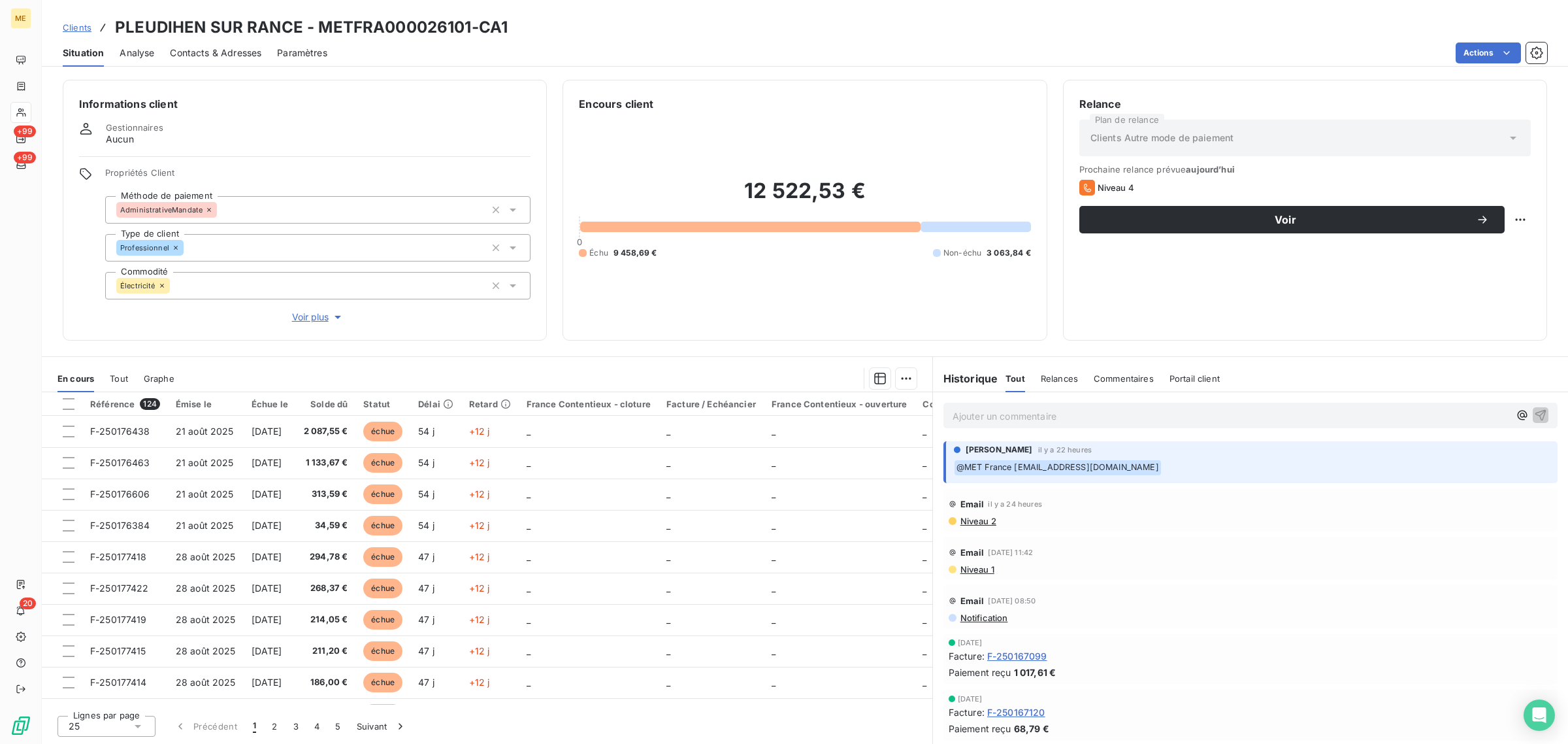
click at [298, 315] on span "Voir plus" at bounding box center [318, 316] width 52 height 13
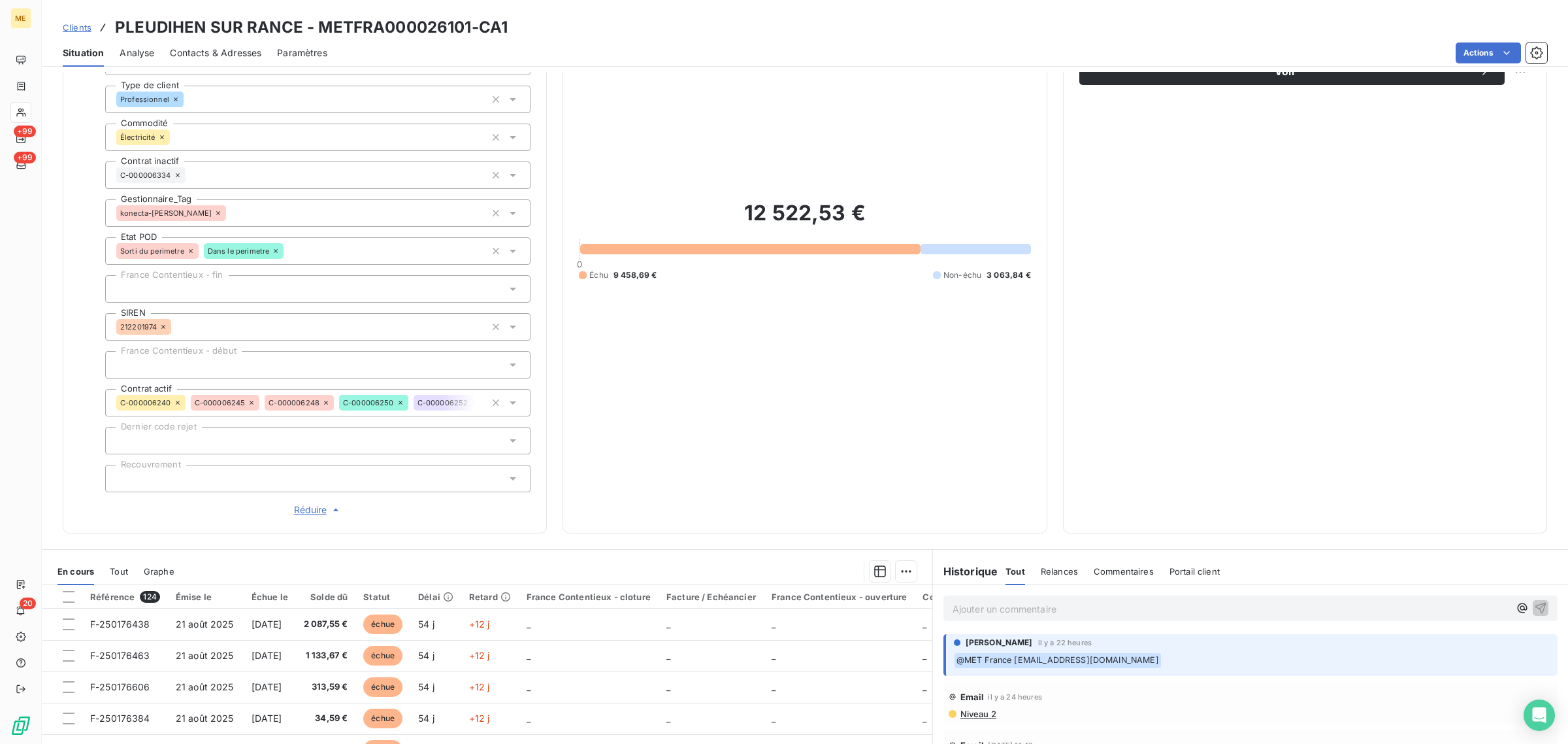
scroll to position [279, 0]
